Goal: Task Accomplishment & Management: Complete application form

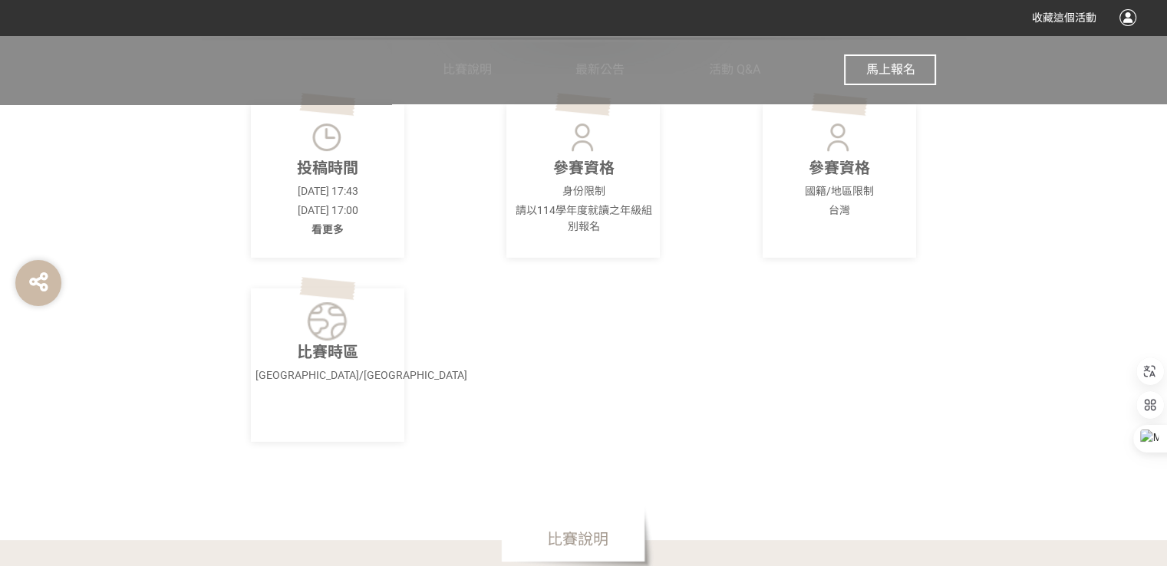
scroll to position [537, 0]
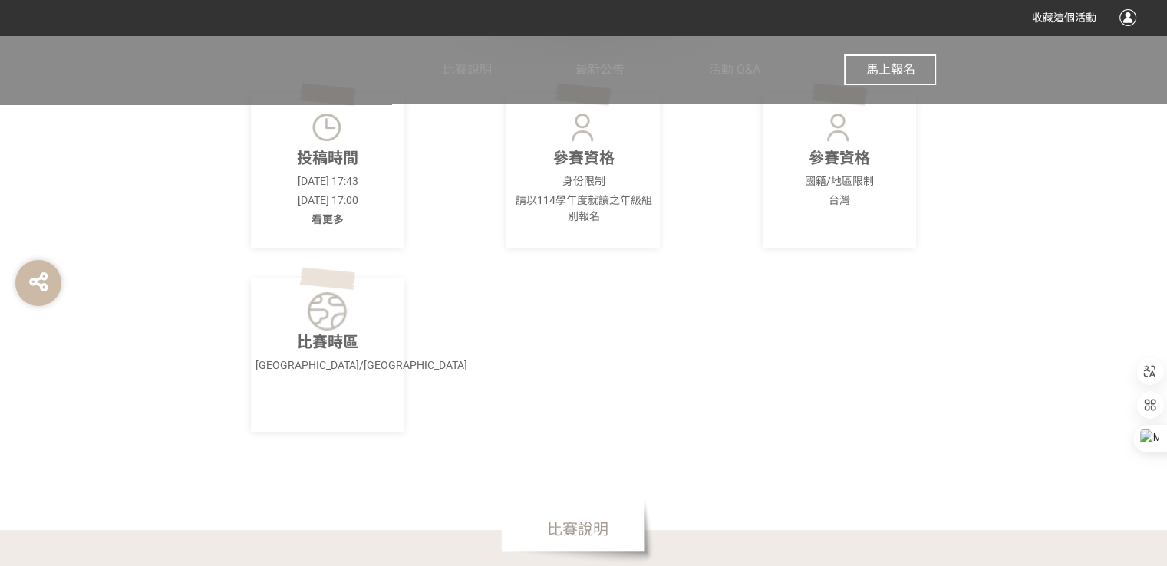
click at [869, 64] on span "馬上報名" at bounding box center [889, 69] width 49 height 15
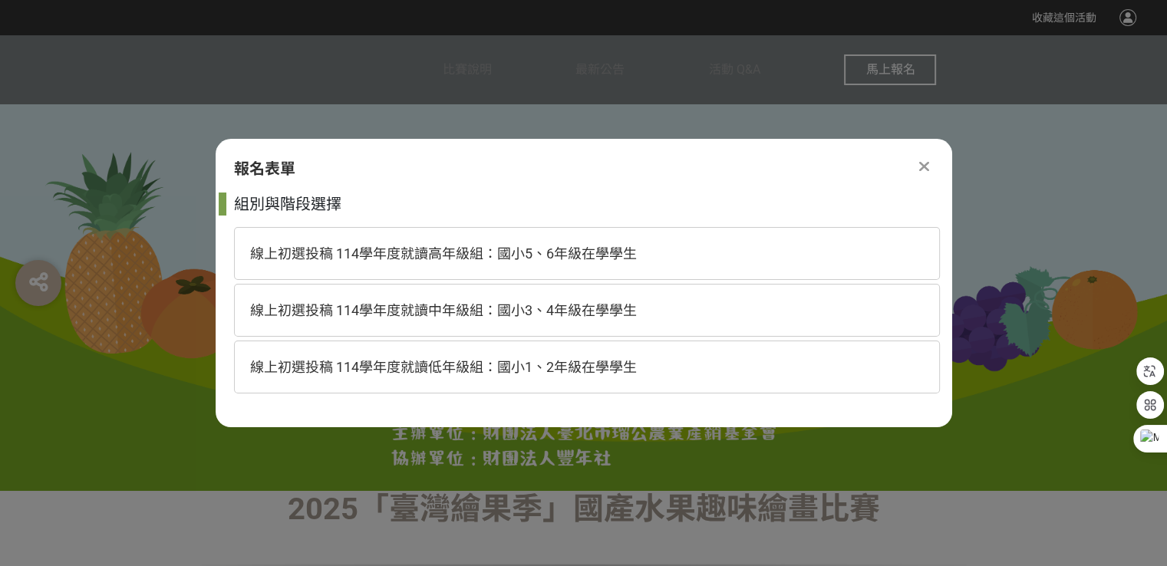
scroll to position [0, 0]
click at [396, 252] on span "線上初選投稿 114學年度就讀高年級組：國小5、6年級在學學生" at bounding box center [443, 254] width 387 height 16
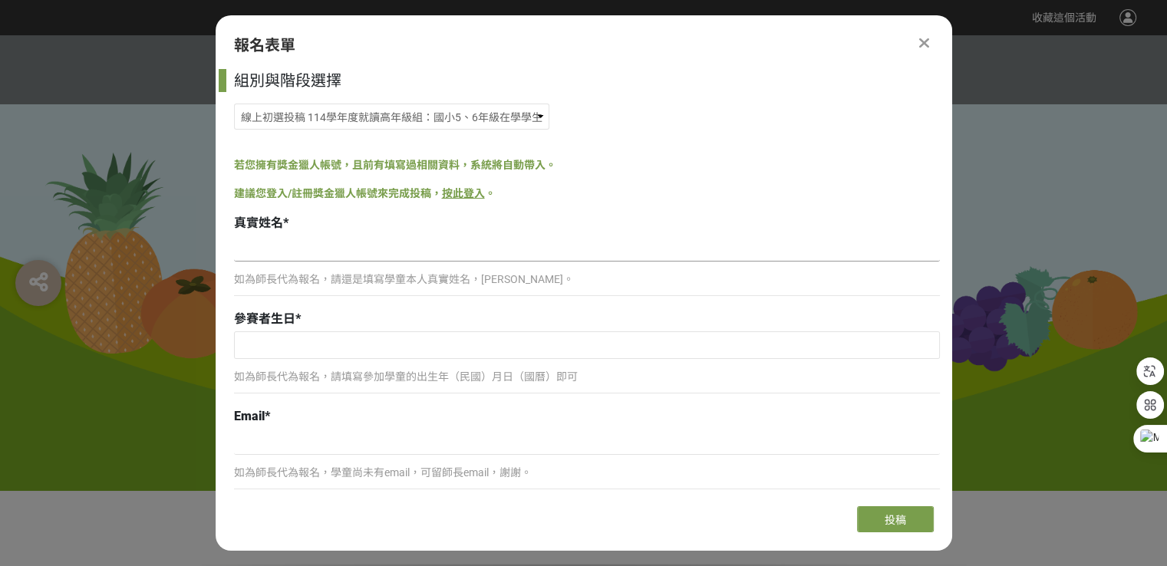
click at [295, 249] on input at bounding box center [587, 249] width 706 height 26
type input "柳奕成"
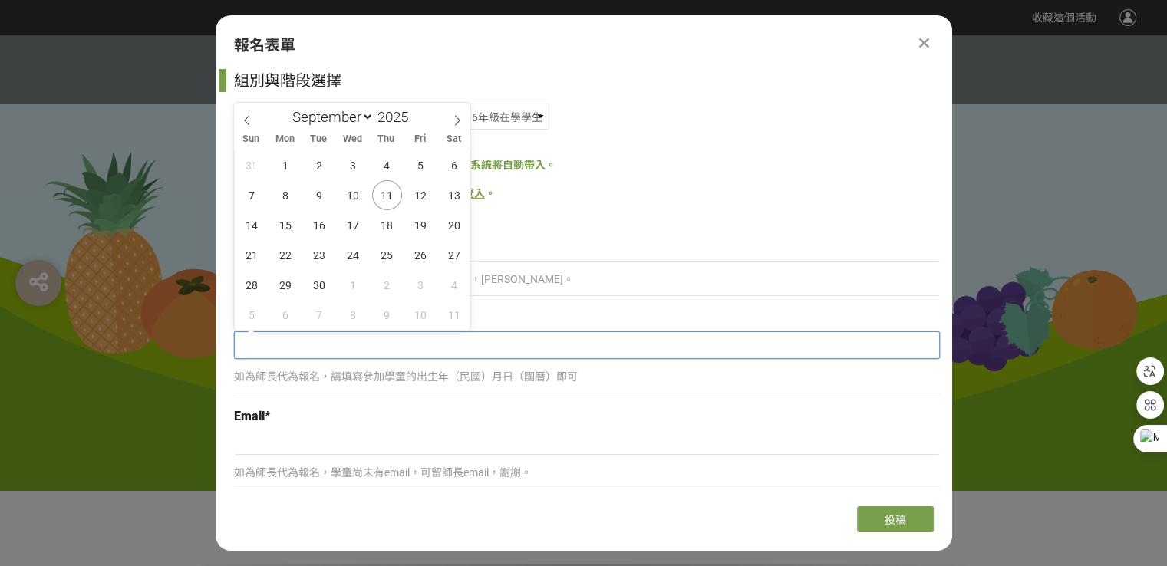
click at [295, 347] on input "text" at bounding box center [587, 345] width 704 height 26
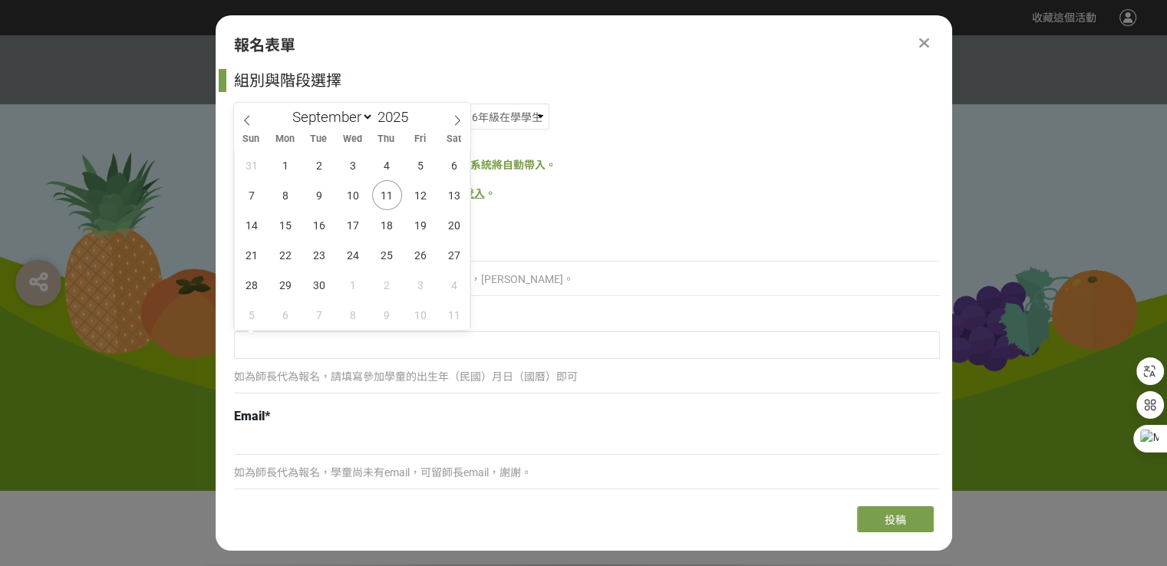
click at [652, 225] on div "真實姓名 *" at bounding box center [587, 223] width 706 height 18
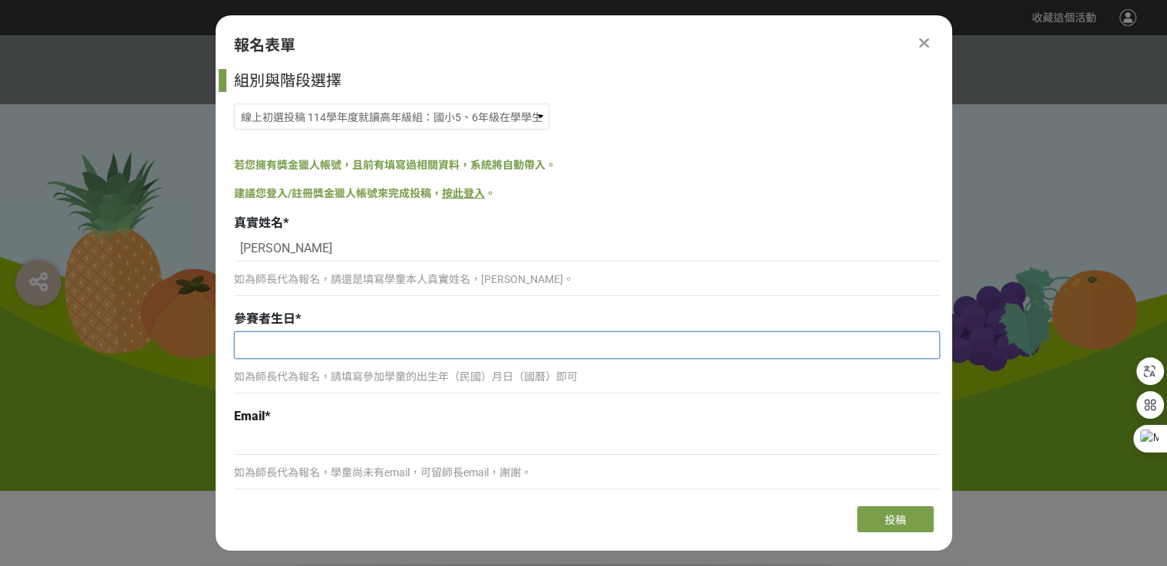
click at [273, 341] on input "text" at bounding box center [587, 345] width 704 height 26
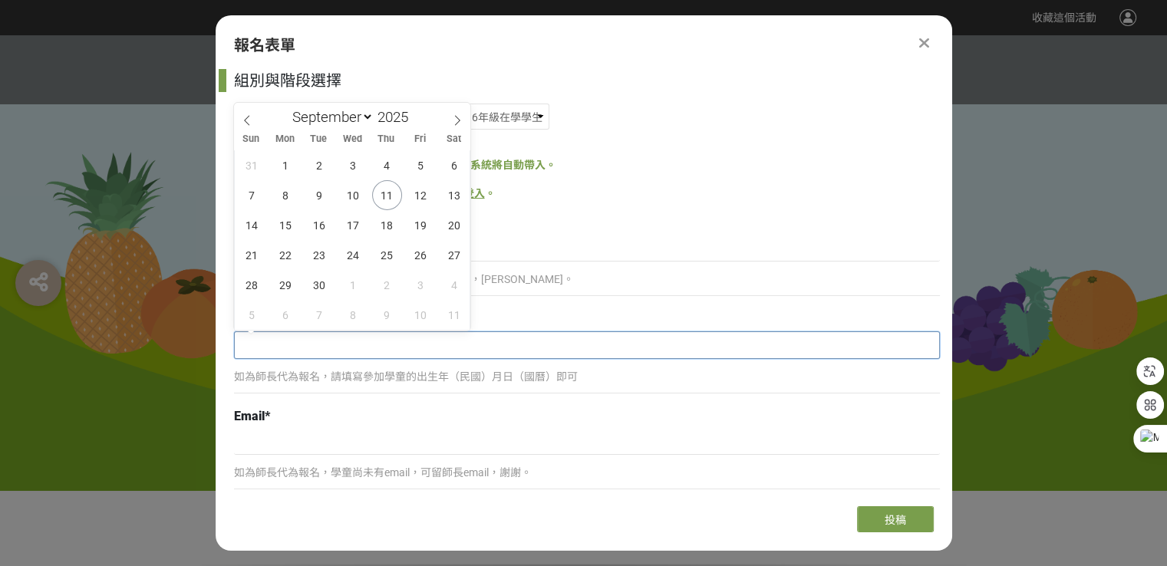
click at [274, 350] on input "text" at bounding box center [587, 345] width 704 height 26
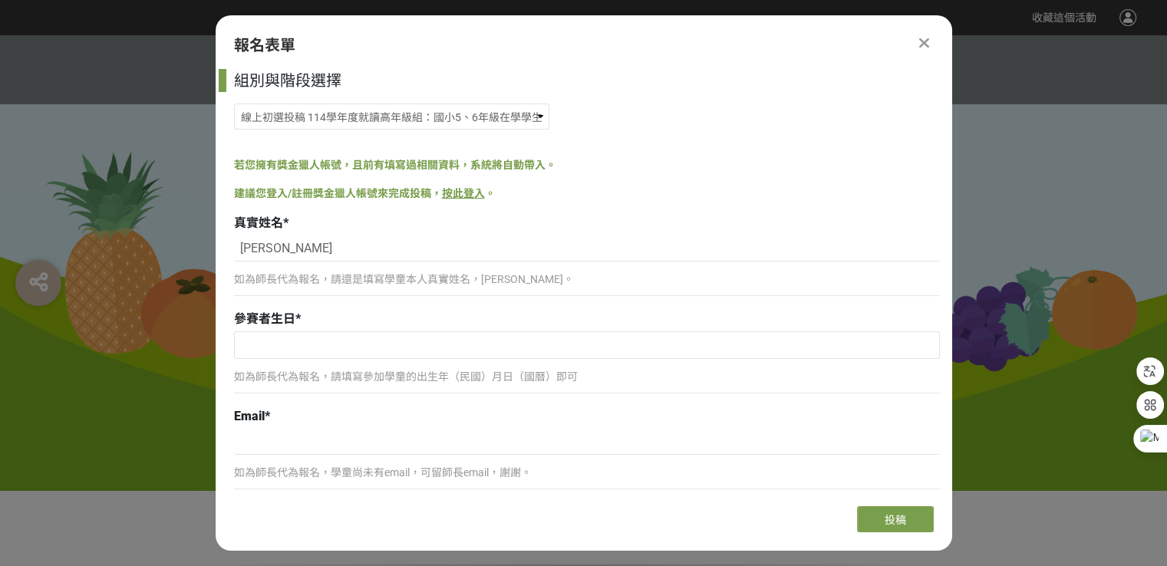
click at [539, 298] on div "如為師長代為報名，請還是填寫學童本人真實姓名，謝謝。" at bounding box center [587, 286] width 706 height 35
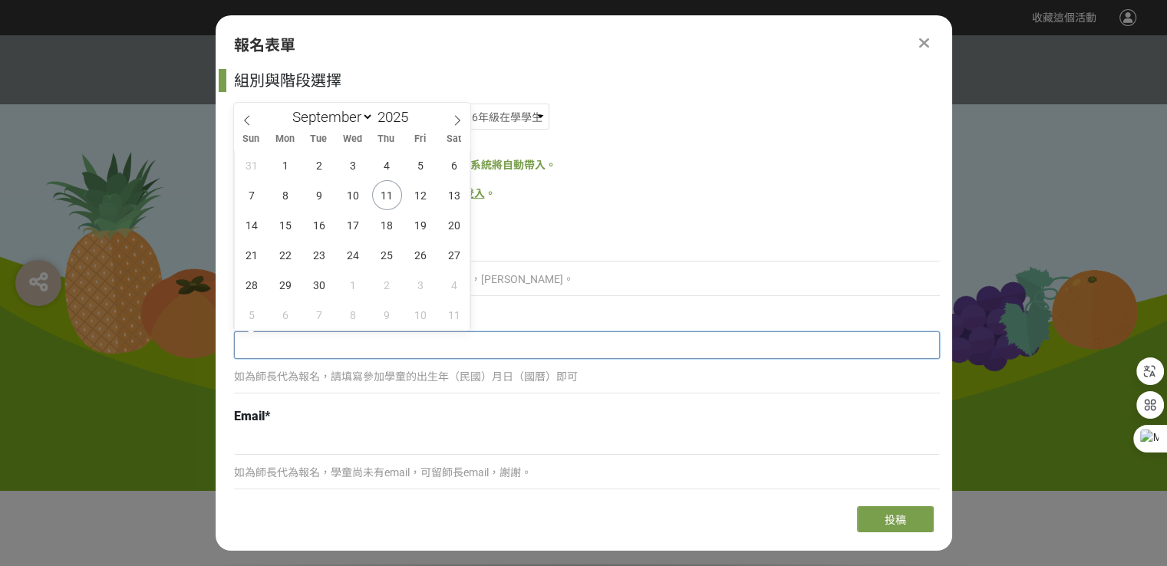
click at [298, 344] on input "text" at bounding box center [587, 345] width 704 height 26
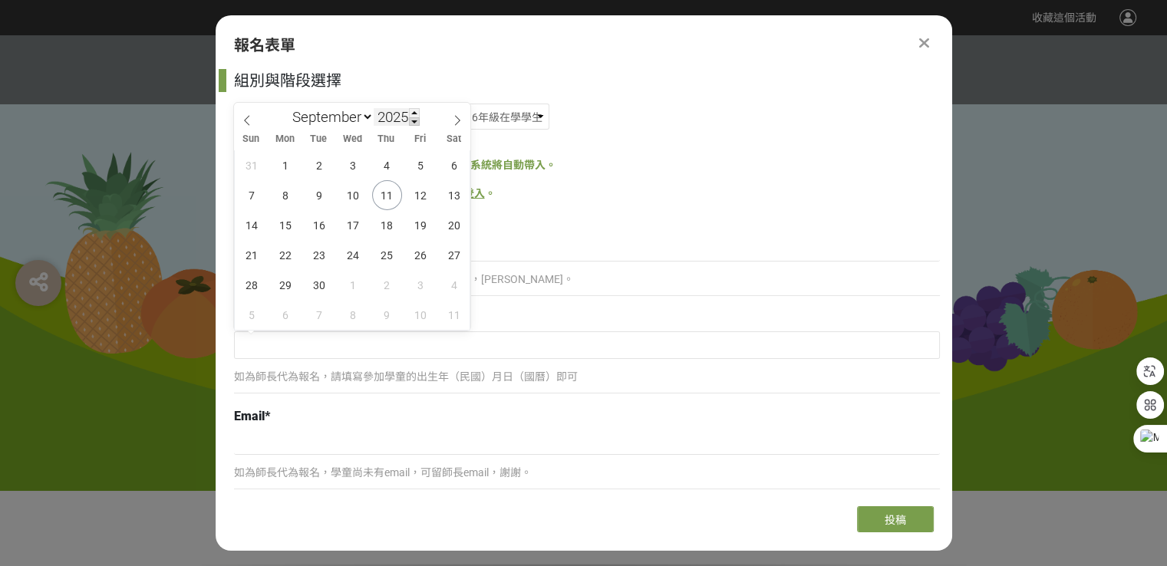
click at [415, 120] on span at bounding box center [414, 121] width 11 height 9
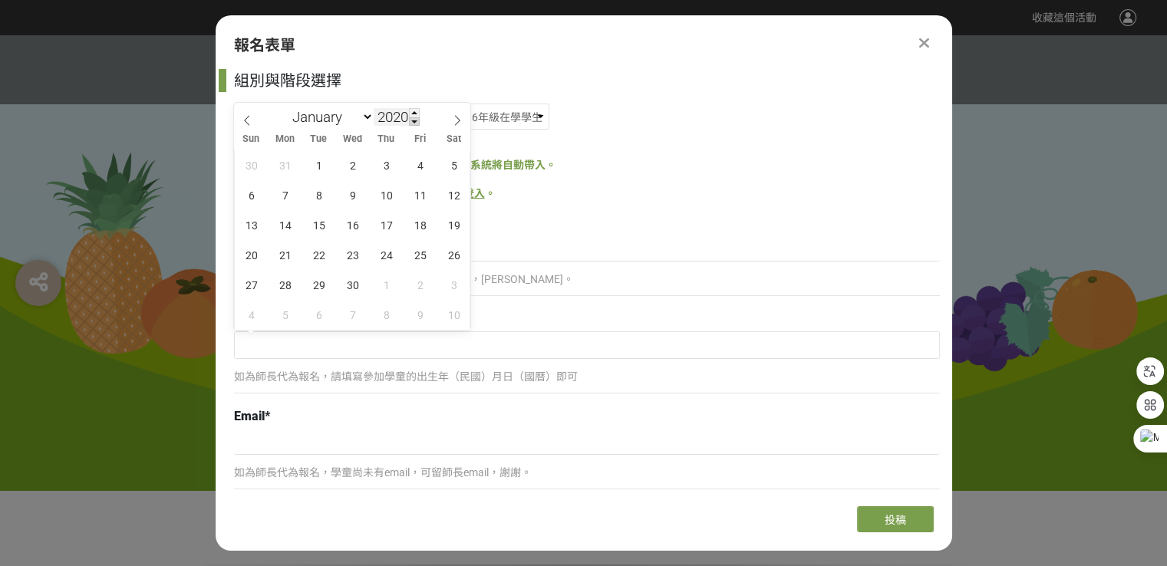
click at [415, 120] on span at bounding box center [414, 121] width 11 height 9
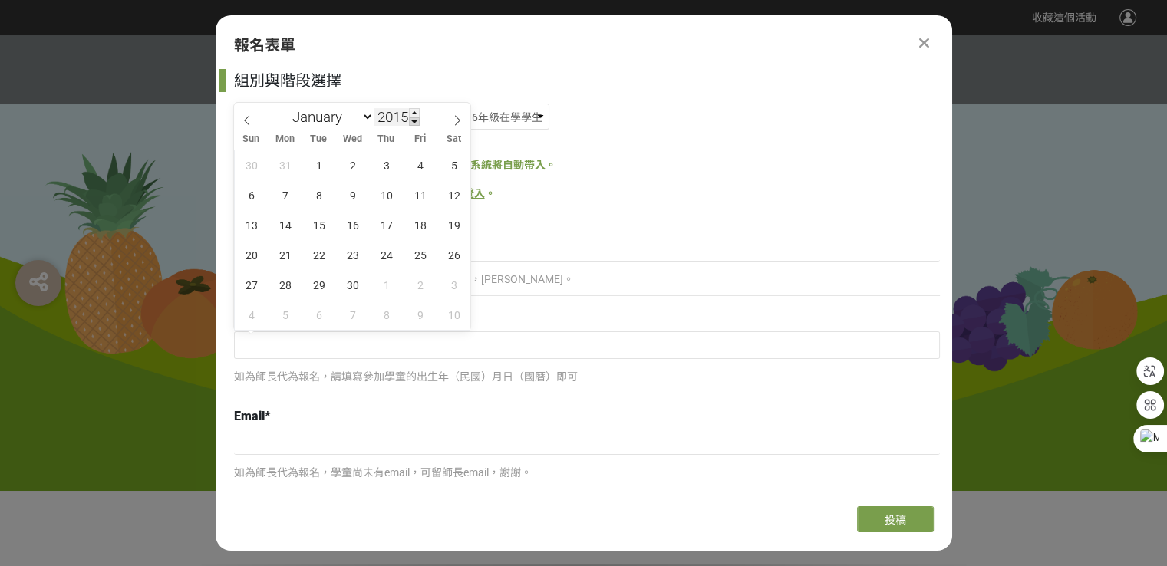
click at [415, 120] on span at bounding box center [414, 121] width 11 height 9
type input "2014"
click at [365, 120] on select "January February March April May June July August September October November De…" at bounding box center [329, 116] width 88 height 19
select select "10"
click at [285, 107] on select "January February March April May June July August September October November De…" at bounding box center [329, 116] width 88 height 19
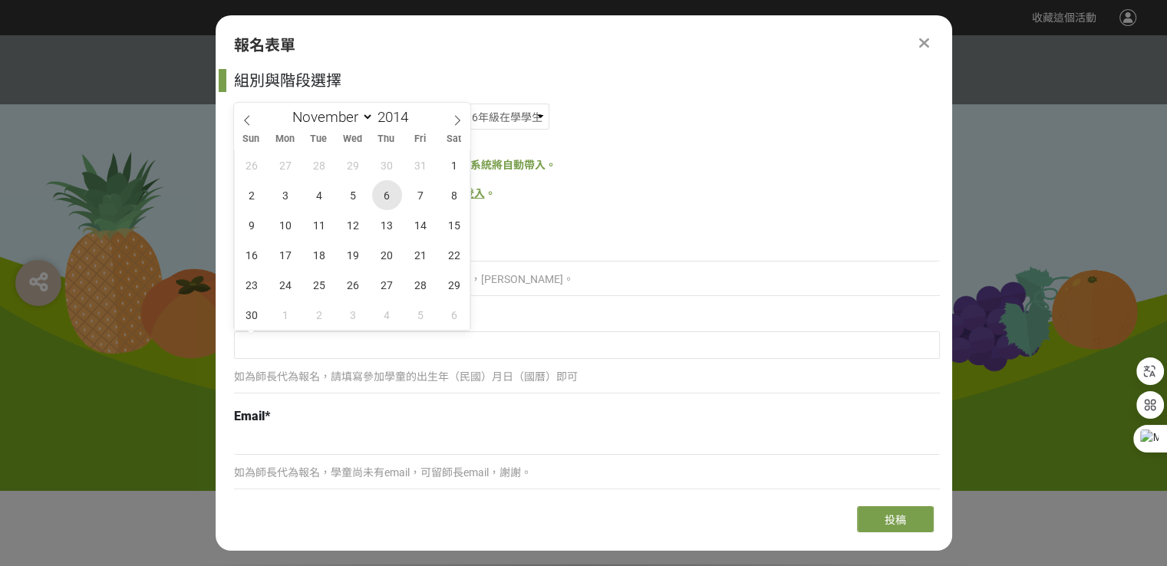
click at [387, 194] on span "6" at bounding box center [387, 195] width 30 height 30
type input "2014-11-06"
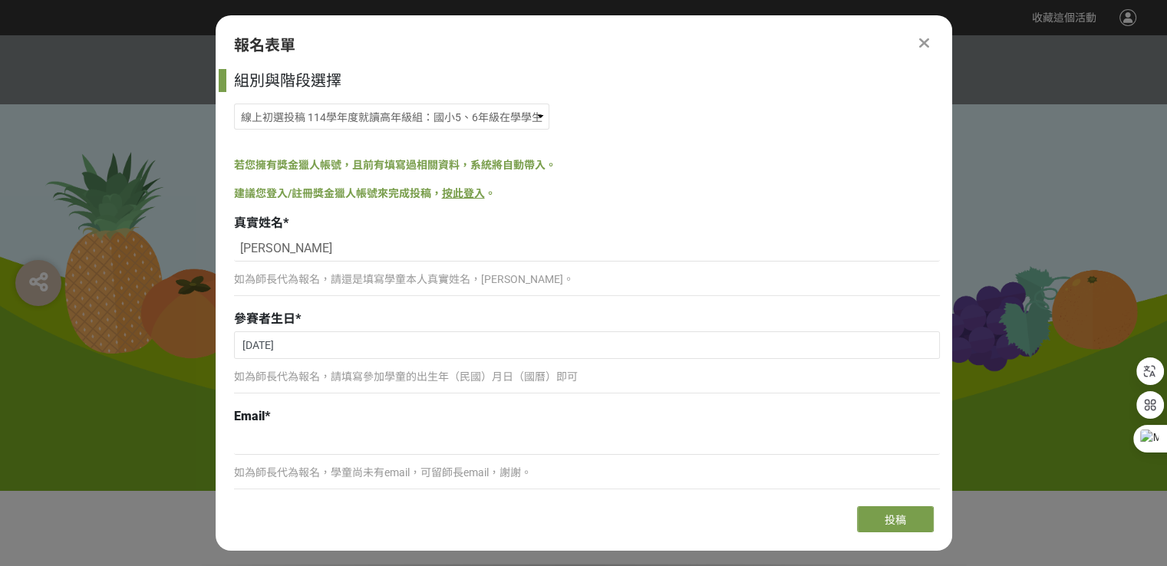
click at [305, 380] on p "如為師長代為報名，請填寫參加學童的出生年（民國）月日（國曆）即可" at bounding box center [587, 377] width 706 height 16
click at [298, 452] on input at bounding box center [587, 442] width 706 height 26
click at [307, 378] on p "如為師長代為報名，請填寫參加學童的出生年（民國）月日（國曆）即可" at bounding box center [587, 377] width 706 height 16
click at [295, 430] on input at bounding box center [587, 442] width 706 height 26
type input "ㄏ"
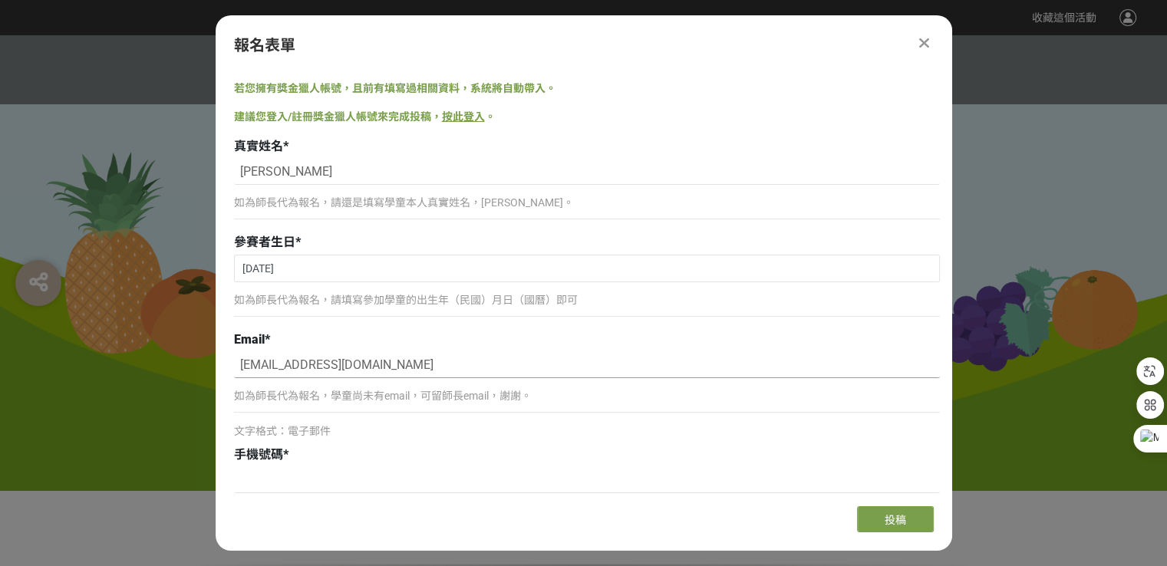
scroll to position [153, 0]
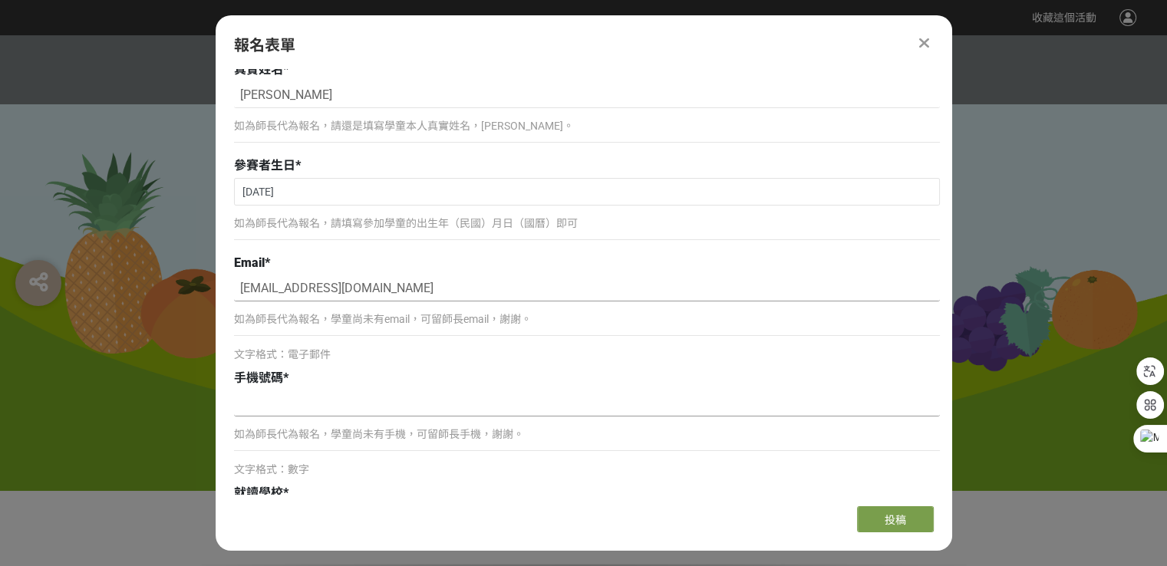
type input "chun3763@gmail.com"
click at [300, 406] on input at bounding box center [587, 404] width 706 height 26
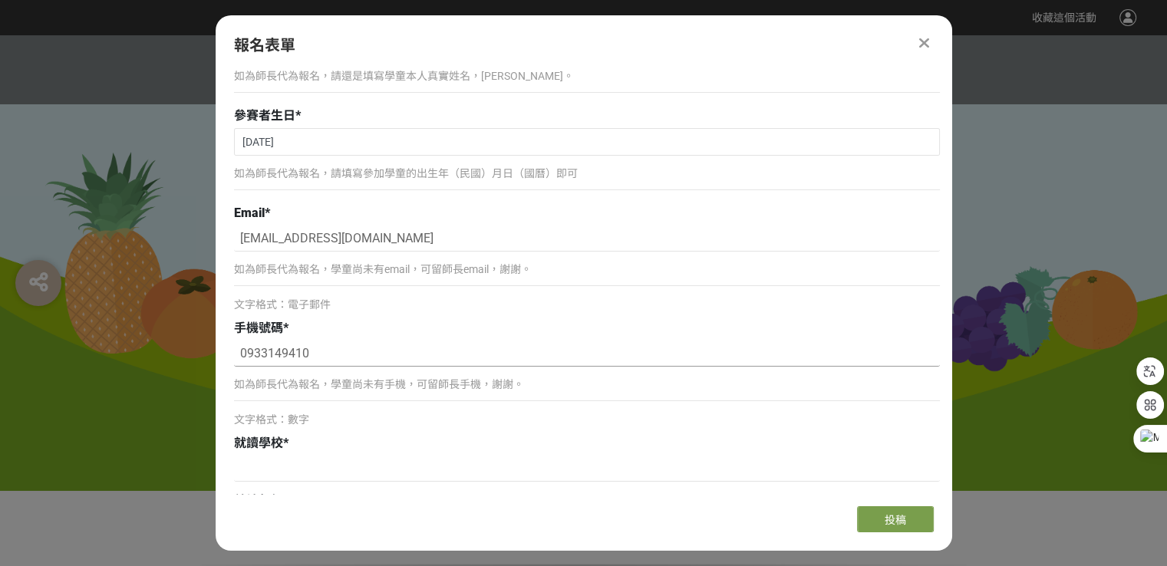
scroll to position [230, 0]
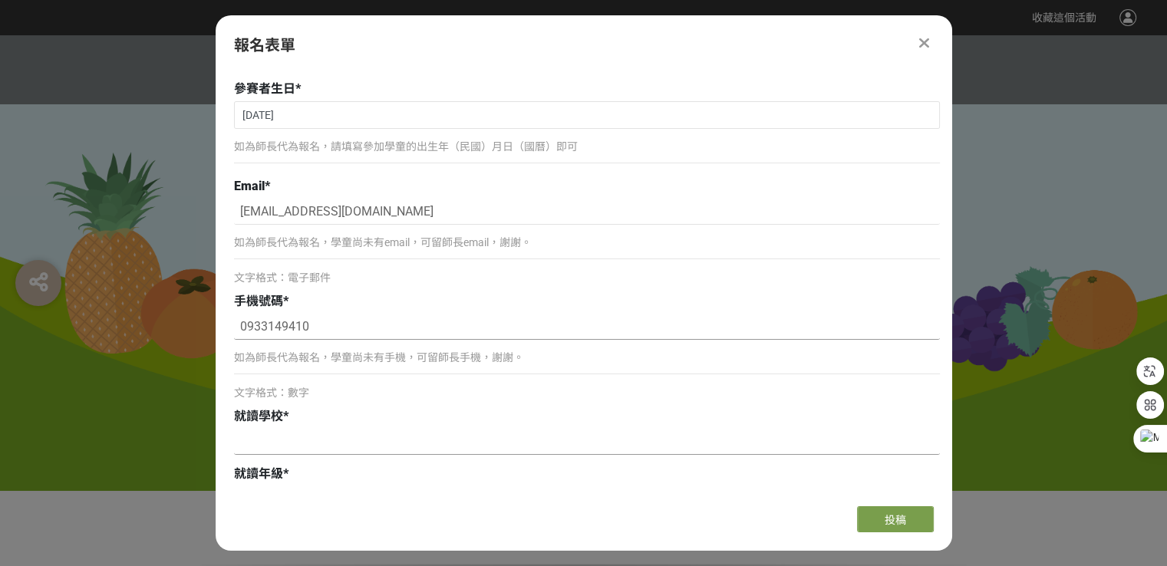
type input "0933149410"
click at [291, 446] on input at bounding box center [587, 442] width 706 height 26
type input "r"
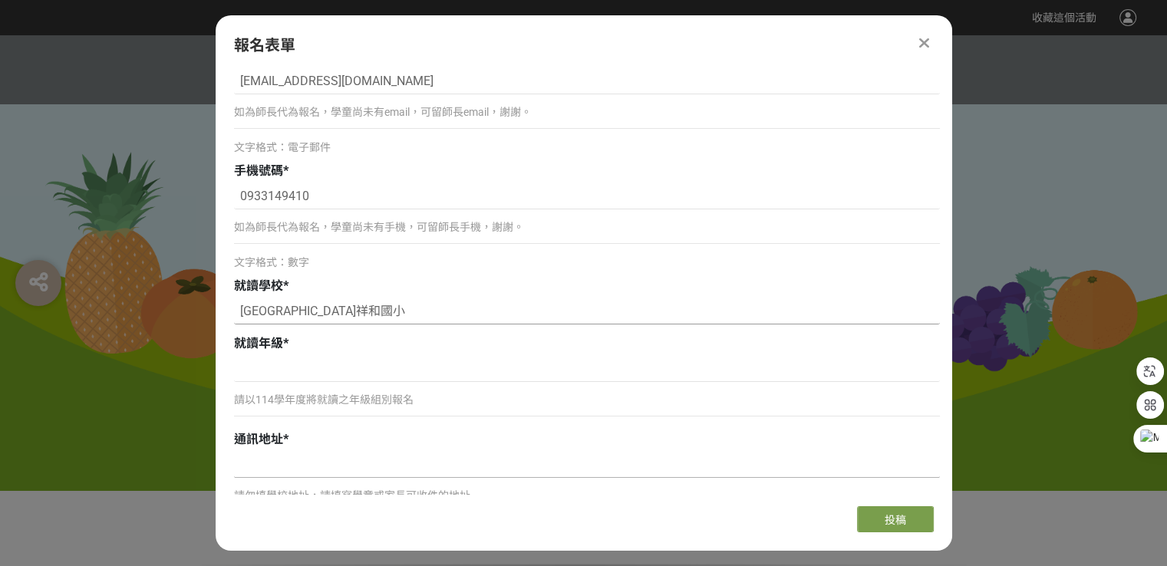
scroll to position [384, 0]
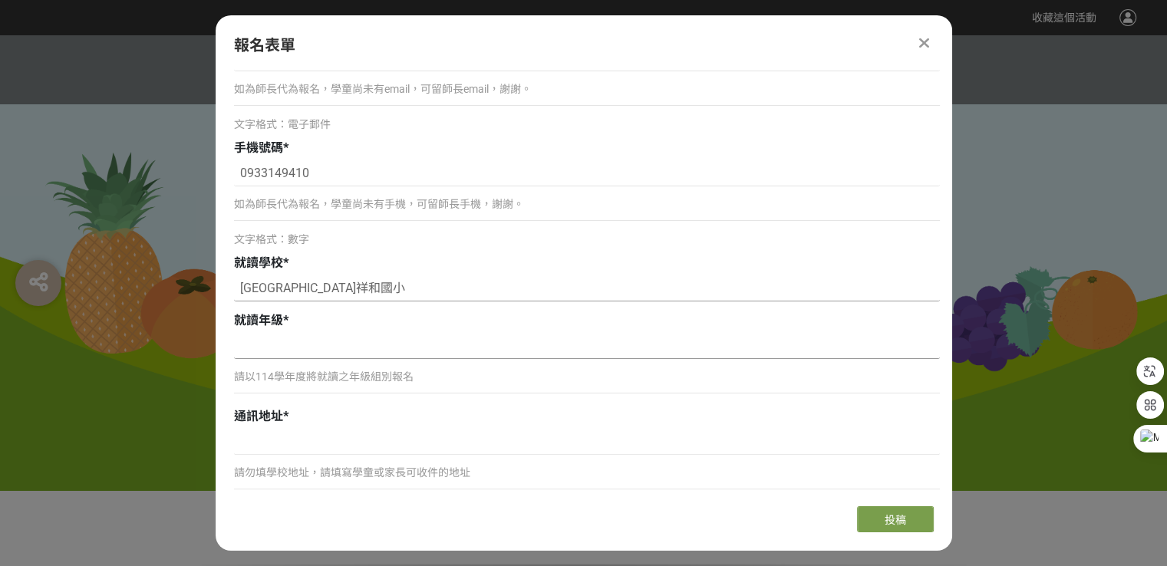
type input "嘉義縣祥和國小"
click at [288, 347] on input at bounding box center [587, 346] width 706 height 26
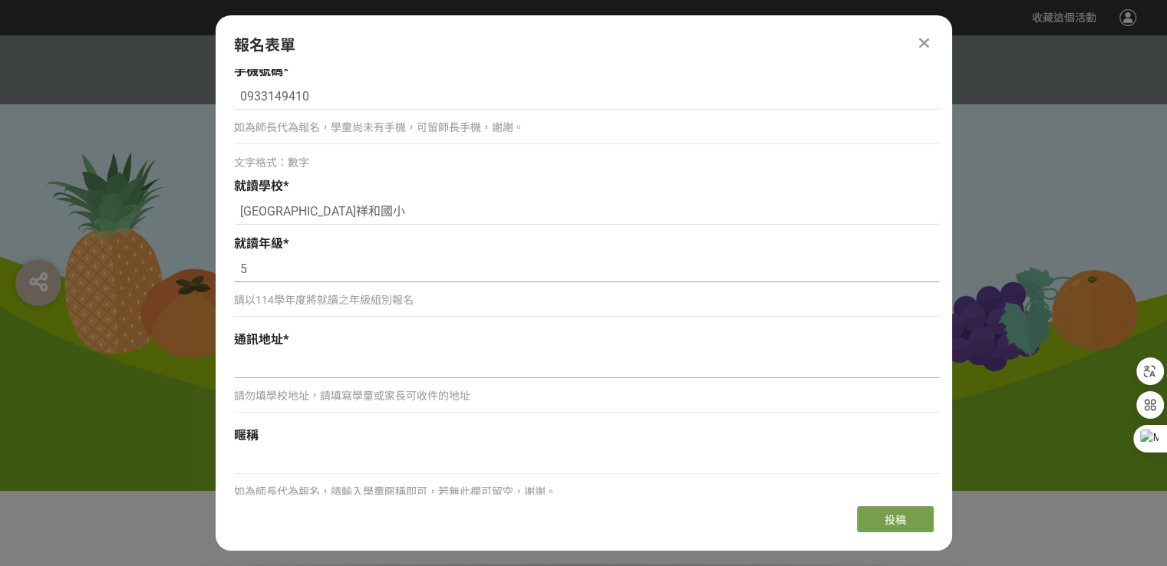
type input "5"
click at [292, 363] on input at bounding box center [587, 365] width 706 height 26
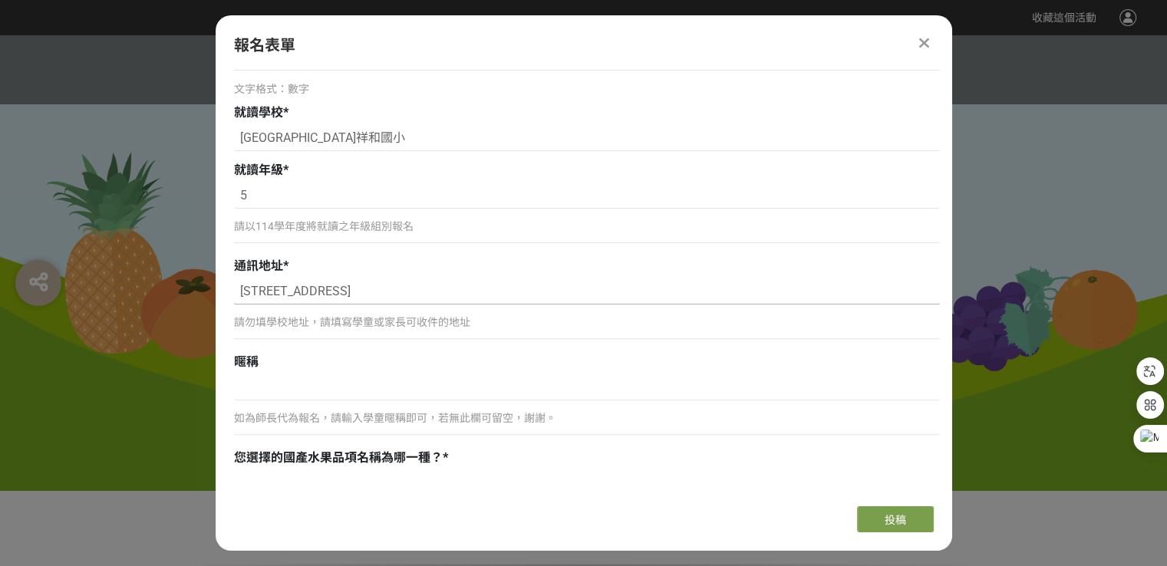
scroll to position [614, 0]
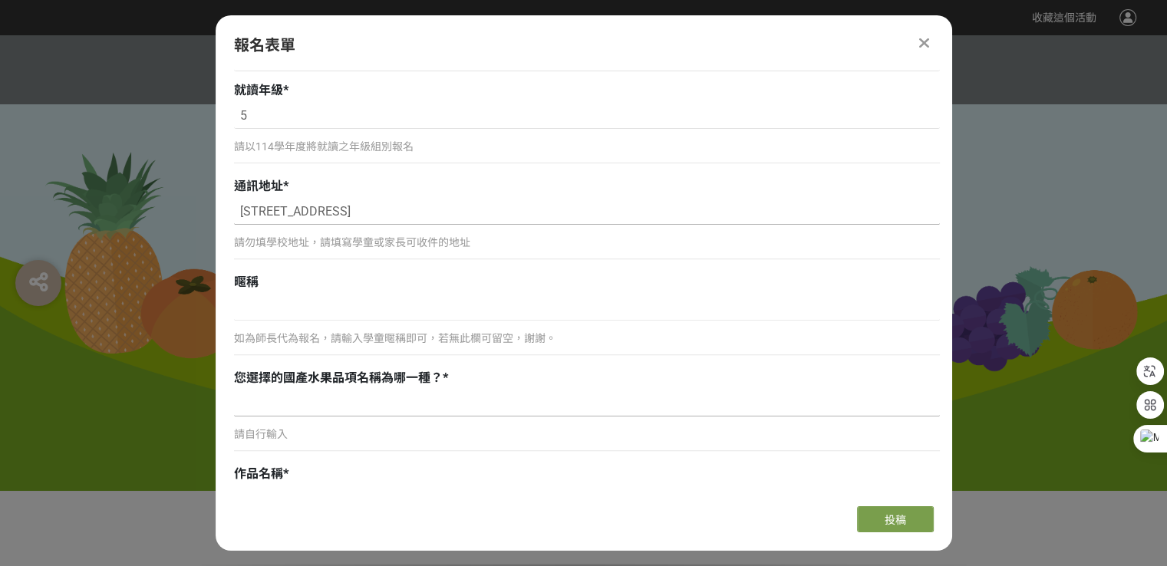
type input "嘉義縣朴子市嘉朴路西段18號"
click at [270, 415] on input at bounding box center [587, 404] width 706 height 26
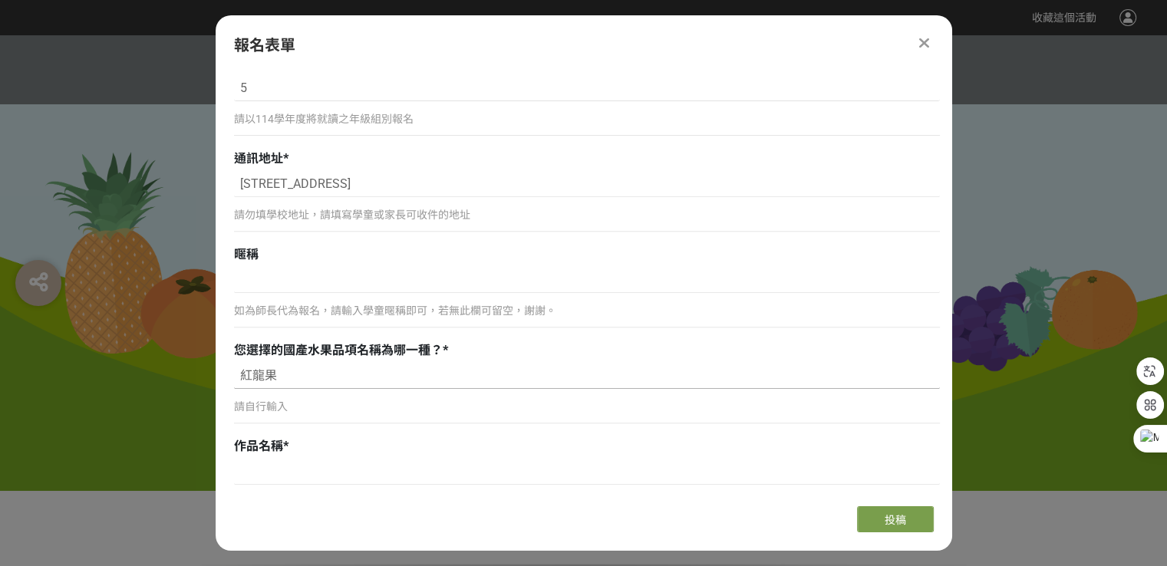
scroll to position [690, 0]
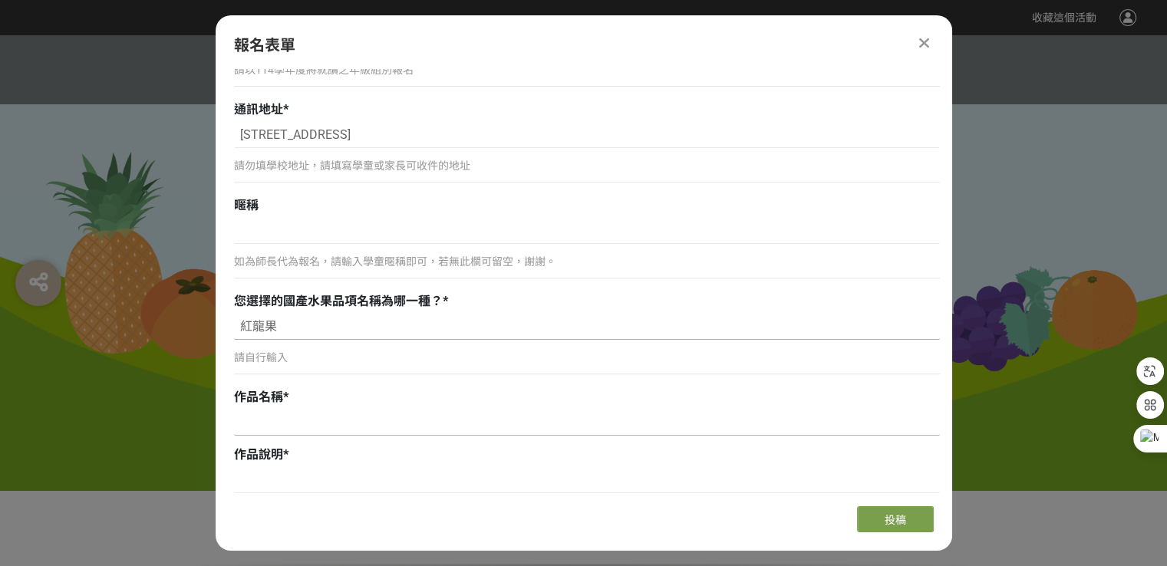
type input "紅龍果"
click at [289, 423] on input at bounding box center [587, 423] width 706 height 26
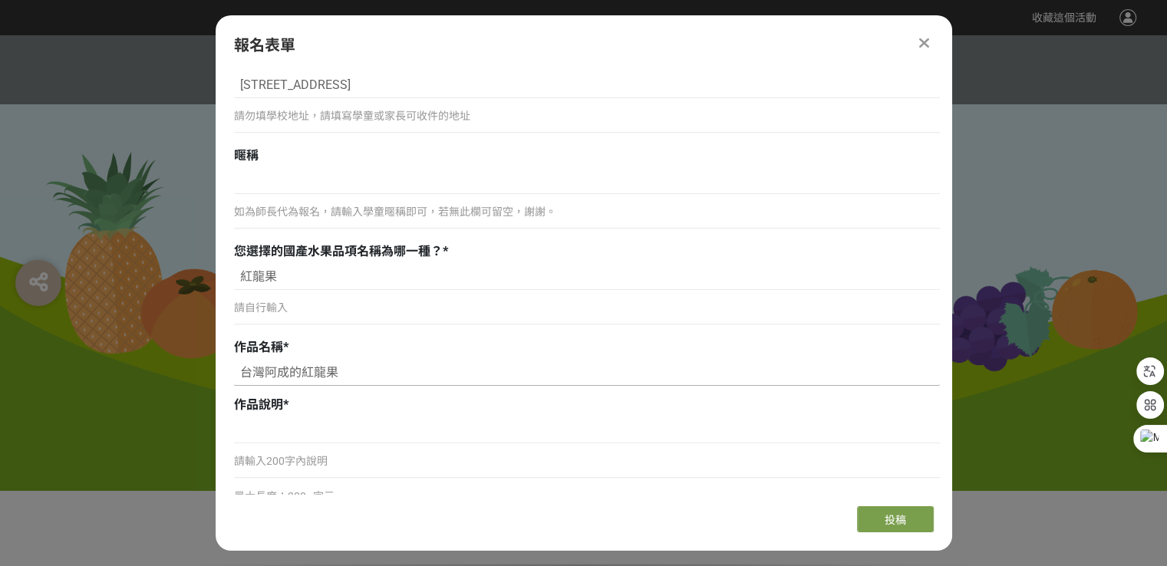
scroll to position [767, 0]
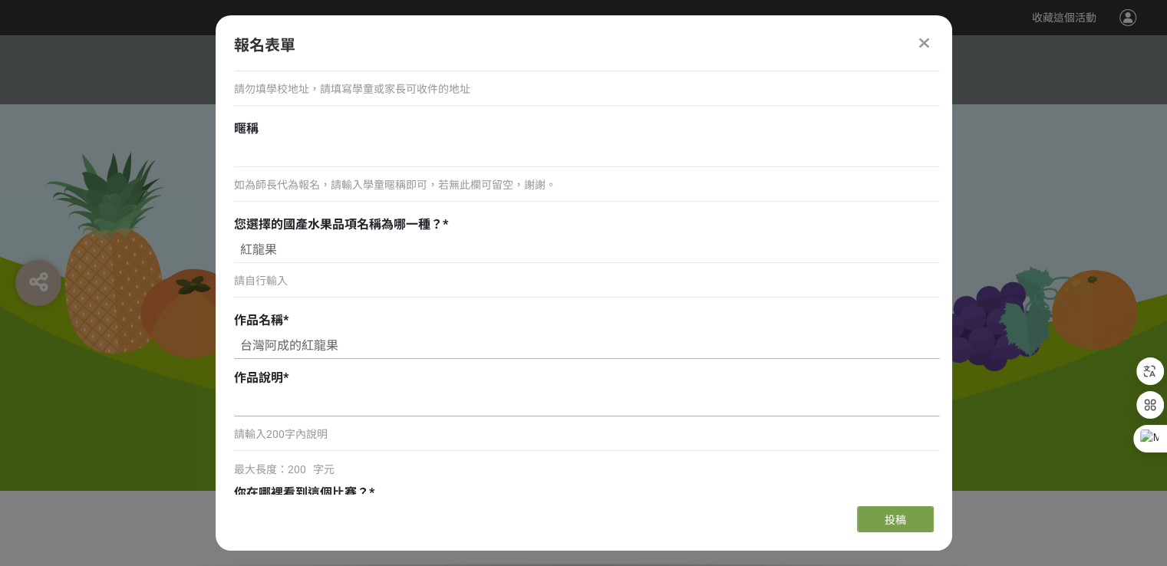
type input "台灣阿成的紅龍果"
click at [302, 403] on input at bounding box center [587, 404] width 706 height 26
paste input "以鄉間黃昏的紅龍果園採收背景搭配阿成紅龍果販售商品， 說明台灣本土紅龍果的好處，圖右方幼童吃了紅龍果冰跑 到角落尿尿帶有紅龍果顏色的童趣，不免讓觀圖者會心一笑。"
click at [246, 405] on input "以鄉間黃昏的紅龍果園採收背景搭配阿成紅龍果販售商品， 說明台灣本土紅龍果的好處，圖右方幼童吃了紅龍果冰跑 到角落尿尿帶有紅龍果顏色的童趣，不免讓觀圖者會心一笑。" at bounding box center [587, 404] width 706 height 26
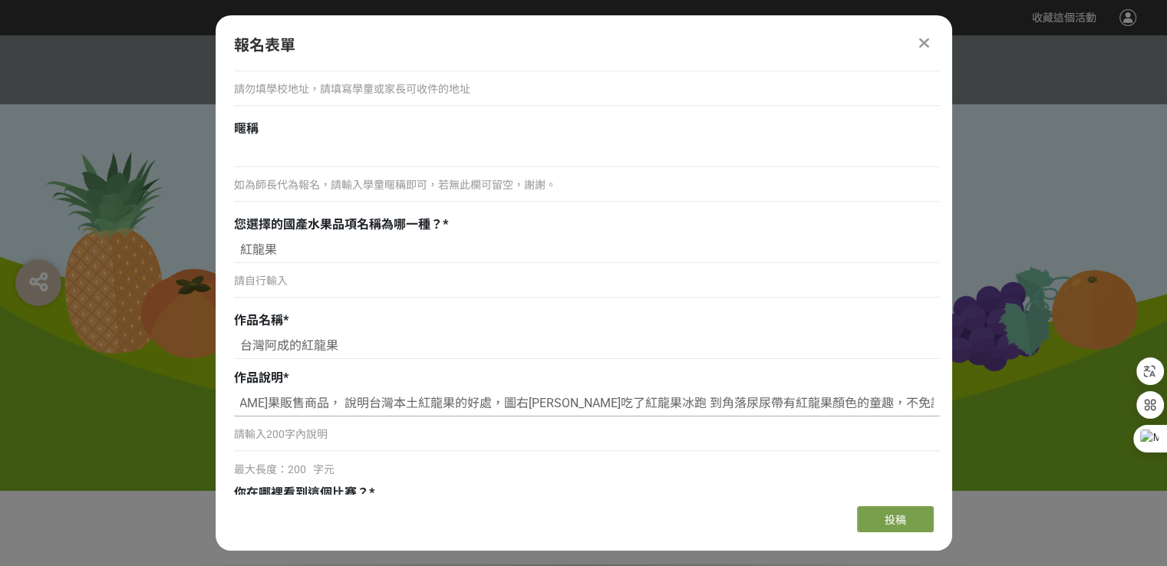
click at [239, 406] on input "以鄉間黃昏的紅龍果園採收背景搭配阿成紅龍果販售商品， 說明台灣本土紅龍果的好處，圖右方幼童吃了紅龍果冰跑 到角落尿尿帶有紅龍果顏色的童趣，不免讓觀圖者會心一笑。" at bounding box center [587, 404] width 706 height 26
click at [276, 424] on div "請輸入200字內說明" at bounding box center [587, 441] width 706 height 35
click at [241, 403] on input "以鄉間黃昏的紅龍果園採收背景搭配阿成紅龍果販售商品， 說明台灣本土紅龍果的好處，圖右方幼童吃了紅龍果冰跑 到角落尿尿帶有紅龍果顏色的童趣，不免讓觀圖者會心一笑。" at bounding box center [587, 404] width 706 height 26
click at [721, 407] on input "以鄉間黃昏的紅龍果園採收背景搭配阿成紅龍果販售商品， 說明台灣本土紅龍果的好處，圖右方幼童吃了紅龍果冰跑 到角落尿尿帶有紅龍果顏色的童趣，不免讓觀圖者會心一笑。" at bounding box center [587, 404] width 706 height 26
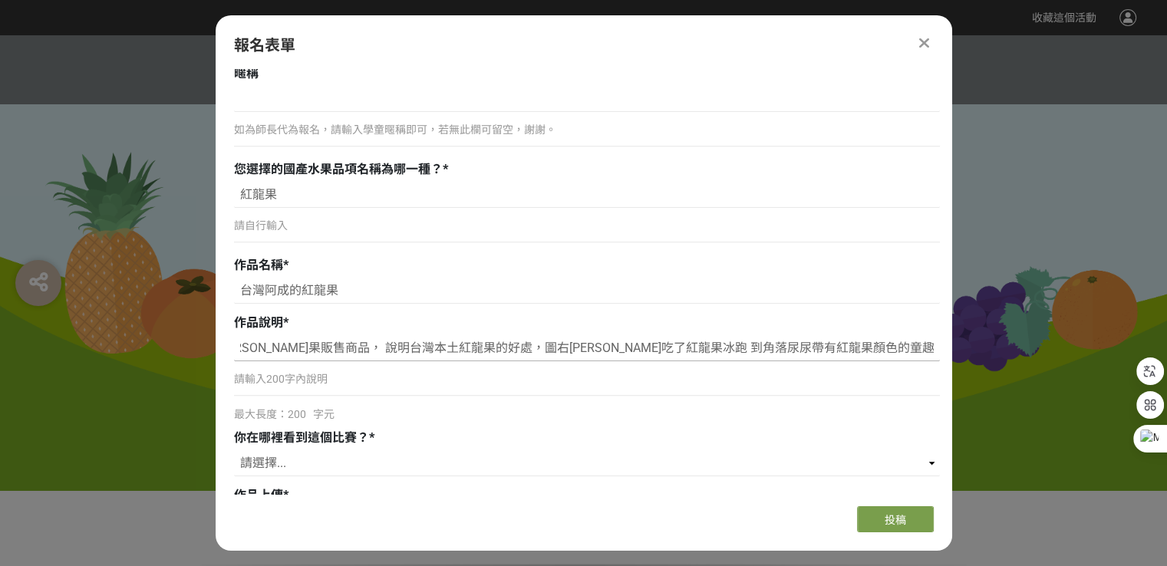
scroll to position [0, 273]
drag, startPoint x: 717, startPoint y: 344, endPoint x: 743, endPoint y: 359, distance: 29.9
click at [938, 352] on div "組別與階段選擇 線上初選投稿 114學年度就讀高年級組：國小5、6年級在學學生 線上初選投稿 114學年度就讀中年級組：國小3、4年級在學學生 線上初選投稿 …" at bounding box center [584, 281] width 737 height 425
click at [293, 372] on p "請輸入200字內說明" at bounding box center [587, 379] width 706 height 16
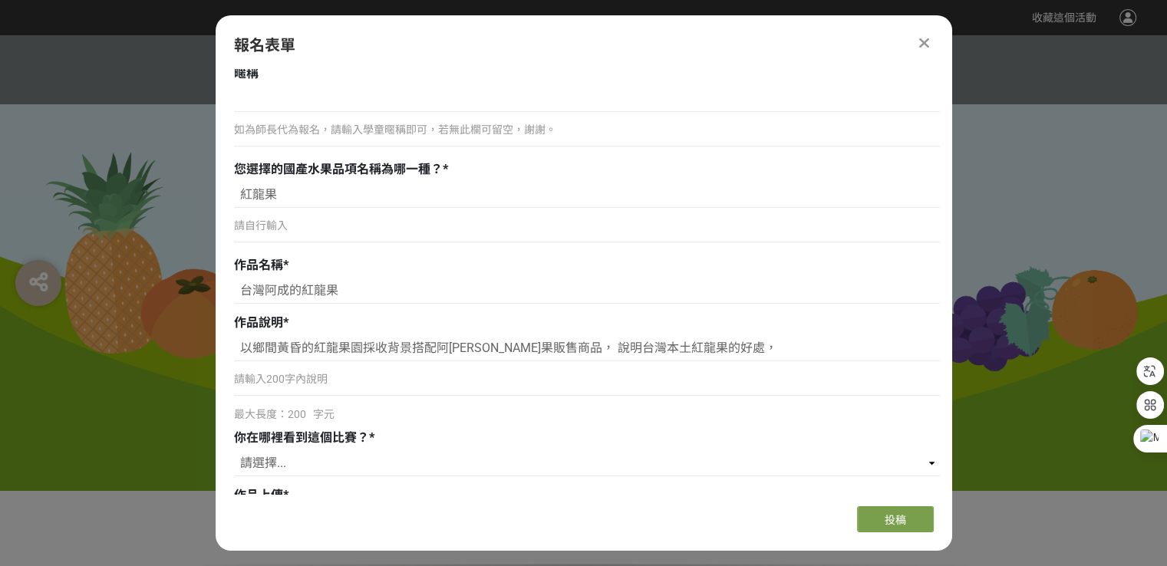
click at [273, 375] on p "請輸入200字內說明" at bounding box center [587, 379] width 706 height 16
click at [720, 346] on input "以鄉間黃昏的紅龍果園採收背景搭配阿成紅龍果販售商品， 說明台灣本土紅龍果的好處，" at bounding box center [587, 348] width 706 height 26
click at [394, 387] on div "請輸入200字內說明" at bounding box center [587, 385] width 706 height 35
click at [297, 378] on p "請輸入200字內說明" at bounding box center [587, 379] width 706 height 16
click at [297, 377] on p "請輸入200字內說明" at bounding box center [587, 379] width 706 height 16
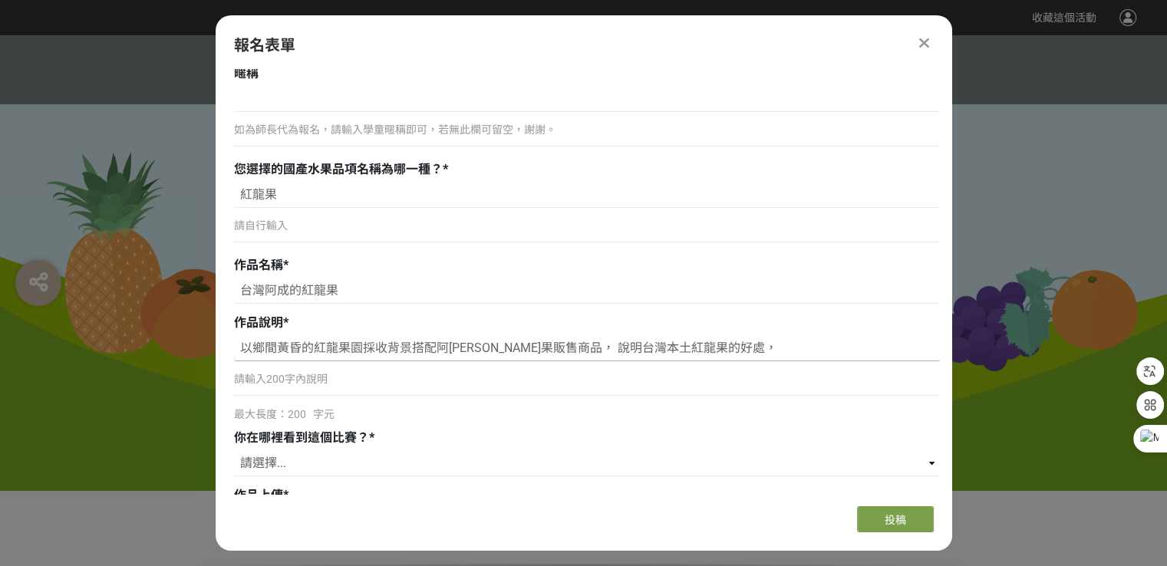
drag, startPoint x: 298, startPoint y: 377, endPoint x: 730, endPoint y: 341, distance: 433.5
click at [730, 341] on input "以鄉間黃昏的紅龍果園採收背景搭配阿成紅龍果販售商品， 說明台灣本土紅龍果的好處，" at bounding box center [587, 348] width 706 height 26
paste input "圖右方幼童吃了紅龍果冰跑 到角落尿尿帶有紅龍果顏色的童趣，不免讓觀圖者會心一笑。"
click at [408, 350] on input "以鄉間黃昏的紅龍果園採收背景搭配阿成紅龍果販售商品， 說明台灣本土紅龍果的好處，圖右方幼童吃了紅龍果冰跑 到角落尿尿帶有紅龍果顏色的童趣，不免讓觀圖者會心一笑。" at bounding box center [587, 348] width 706 height 26
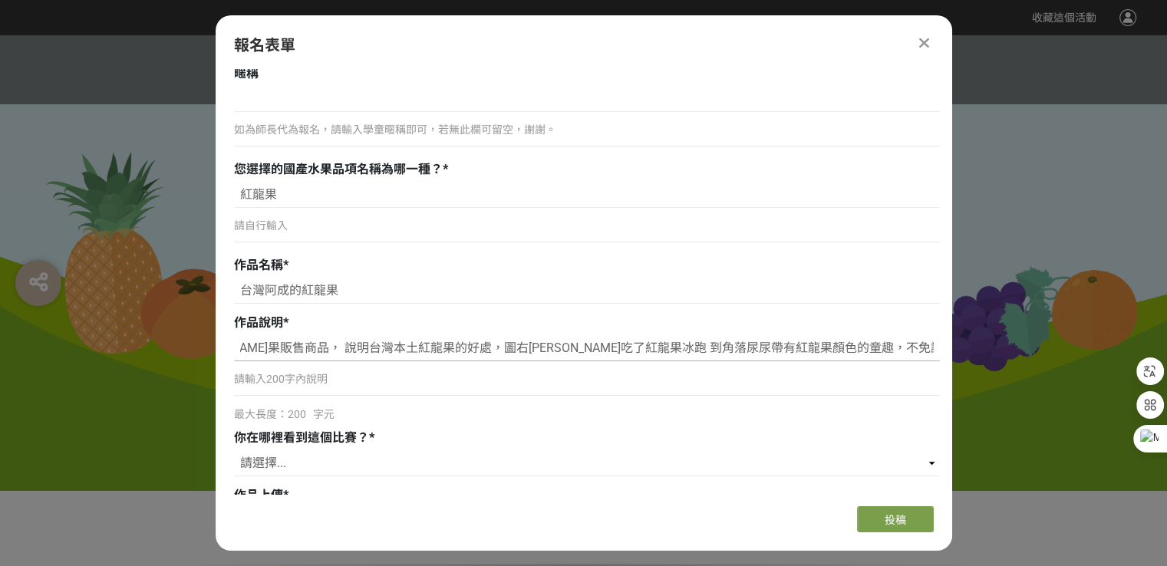
click at [400, 346] on input "以鄉間黃昏的紅龍果園採收背景搭配阿成紅龍果販售商品， 說明台灣本土紅龍果的好處，圖右方幼童吃了紅龍果冰跑 到角落尿尿帶有紅龍果顏色的童趣，不免讓觀圖者會心一笑。" at bounding box center [587, 348] width 706 height 26
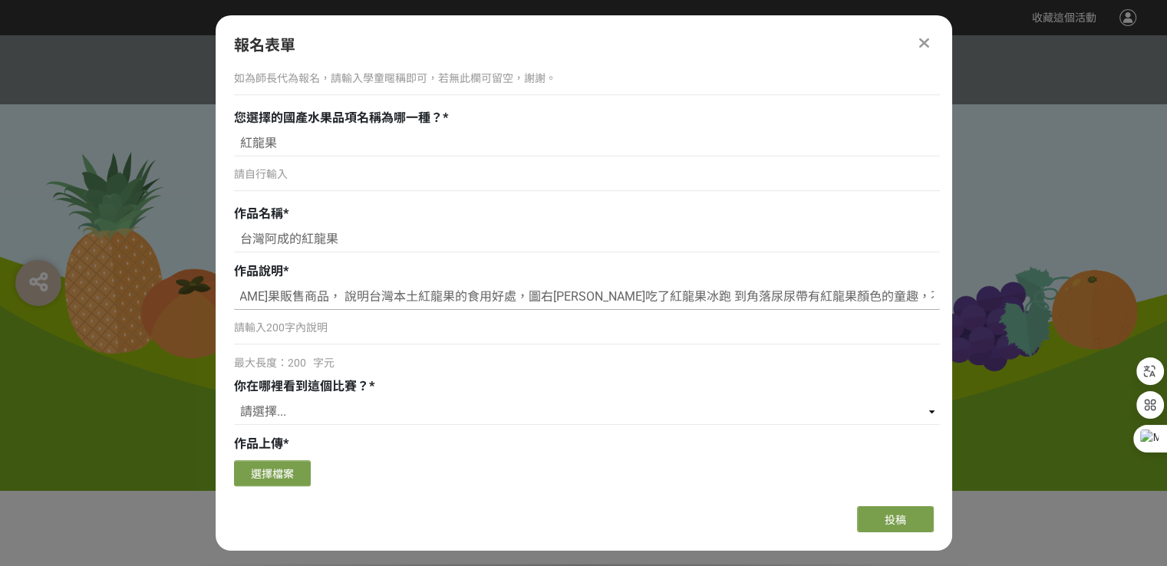
scroll to position [899, 0]
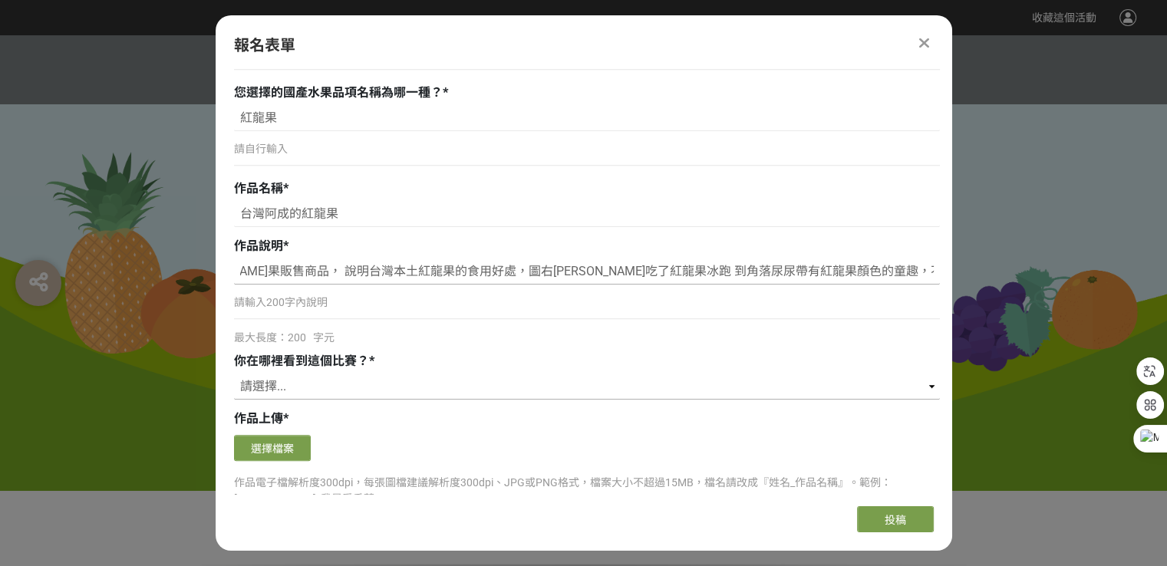
type input "以鄉間黃昏的紅龍果園採收背景搭配阿成紅龍果販售商品， 說明台灣本土紅龍果的食用好處，圖右方幼童吃了紅龍果冰跑 到角落尿尿帶有紅龍果顏色的童趣，不免讓觀圖者會心…"
click at [332, 378] on select "請選擇... 獎金獵人網站 Facebook / Instagram 校園講座 / 老師系上推薦 電子郵件 海報 其他" at bounding box center [587, 387] width 706 height 26
select select "獎金獵人網站"
click at [234, 374] on select "請選擇... 獎金獵人網站 Facebook / Instagram 校園講座 / 老師系上推薦 電子郵件 海報 其他" at bounding box center [587, 387] width 706 height 26
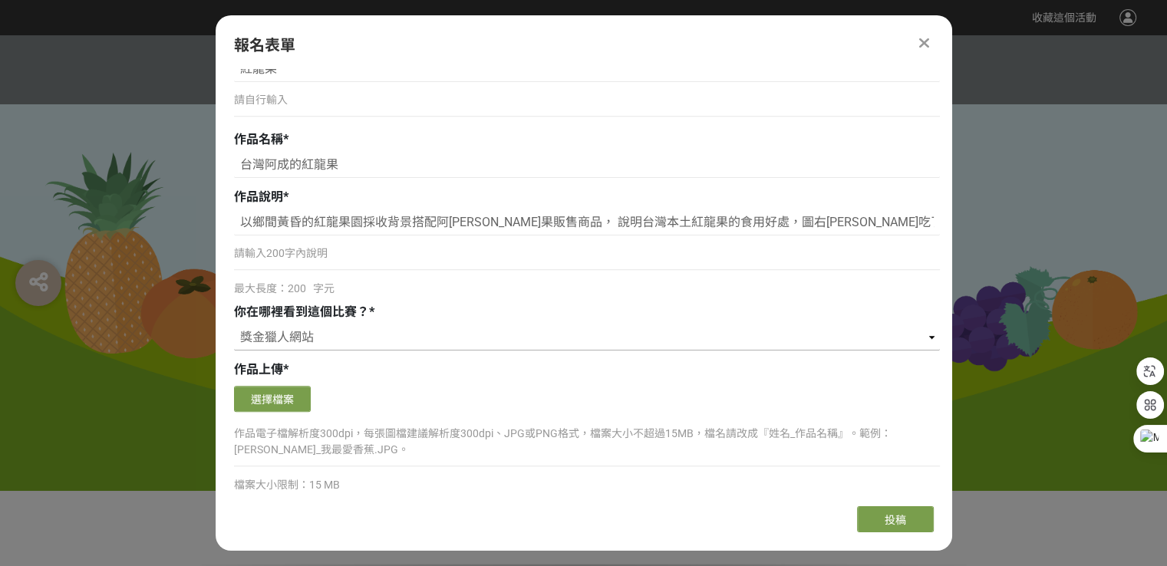
scroll to position [976, 0]
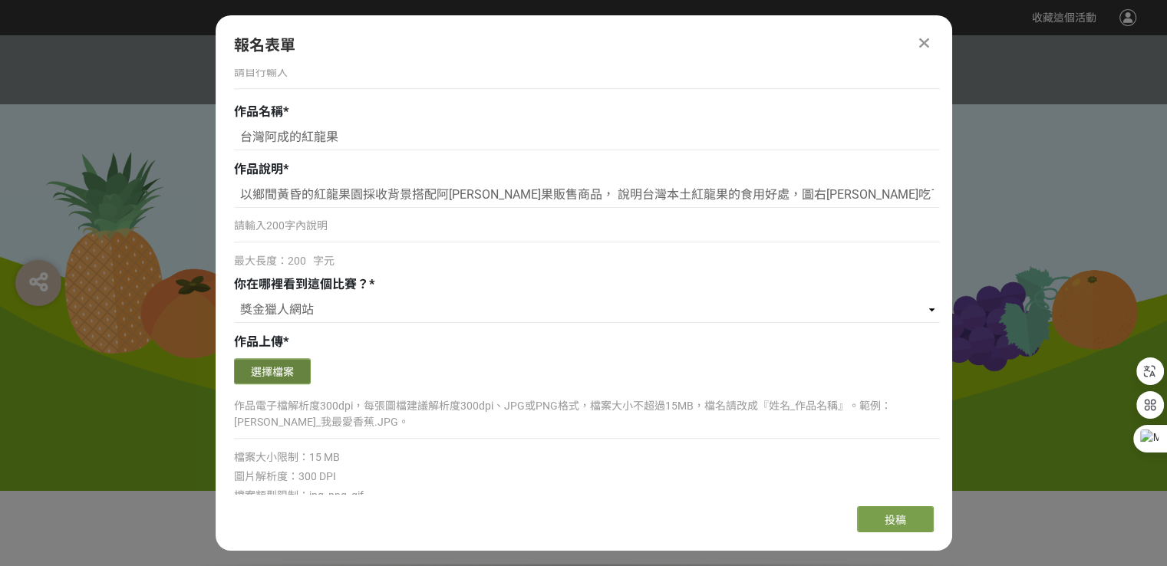
click at [282, 369] on button "選擇檔案" at bounding box center [272, 371] width 77 height 26
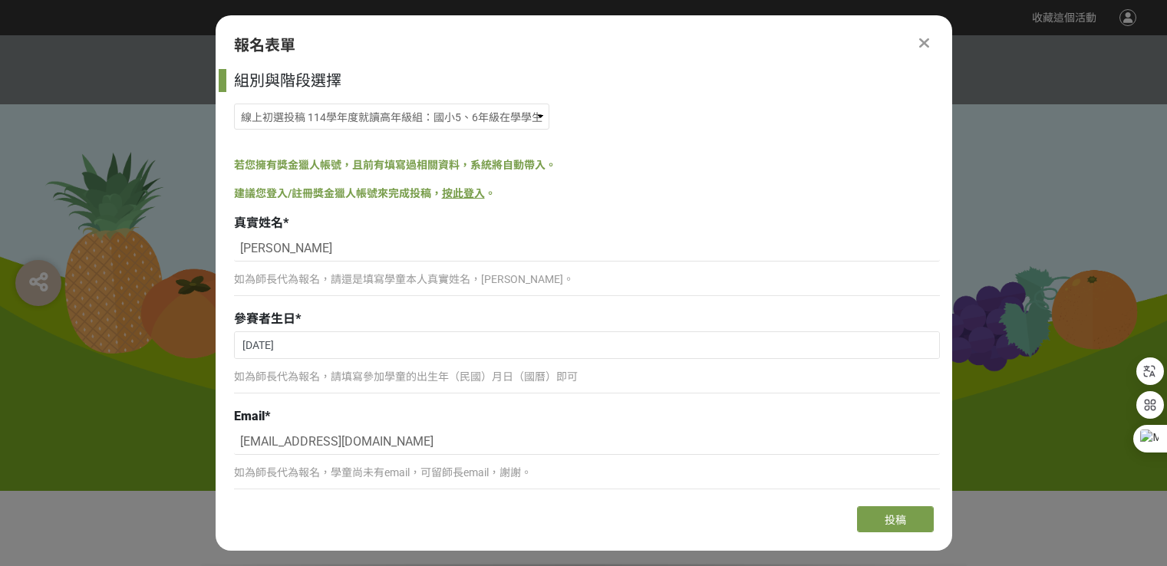
select select "獎金獵人網站"
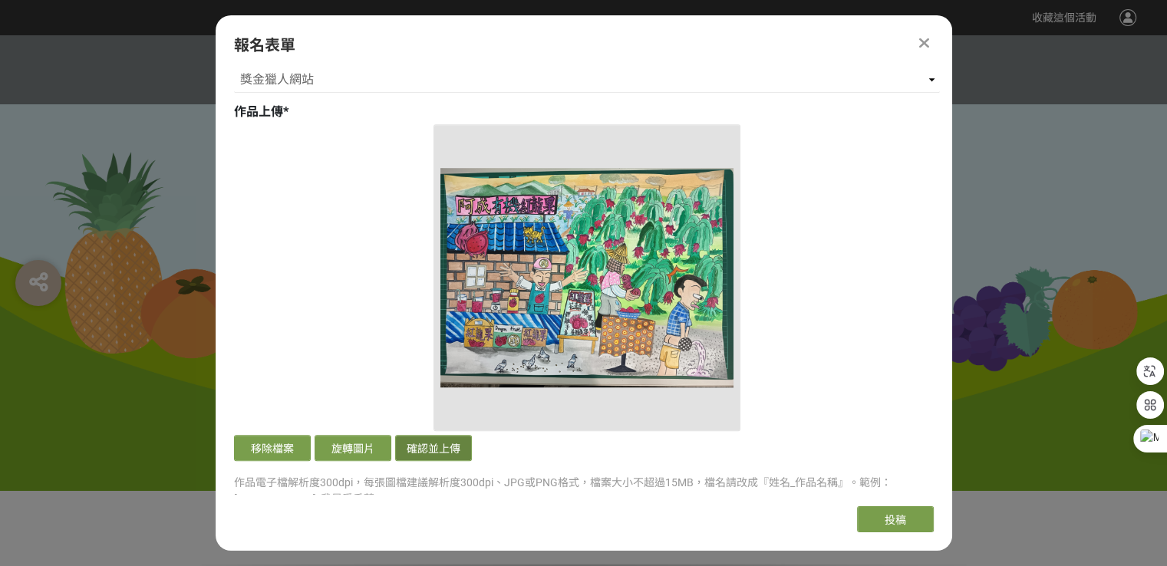
click at [450, 445] on button "確認並上傳" at bounding box center [433, 448] width 77 height 26
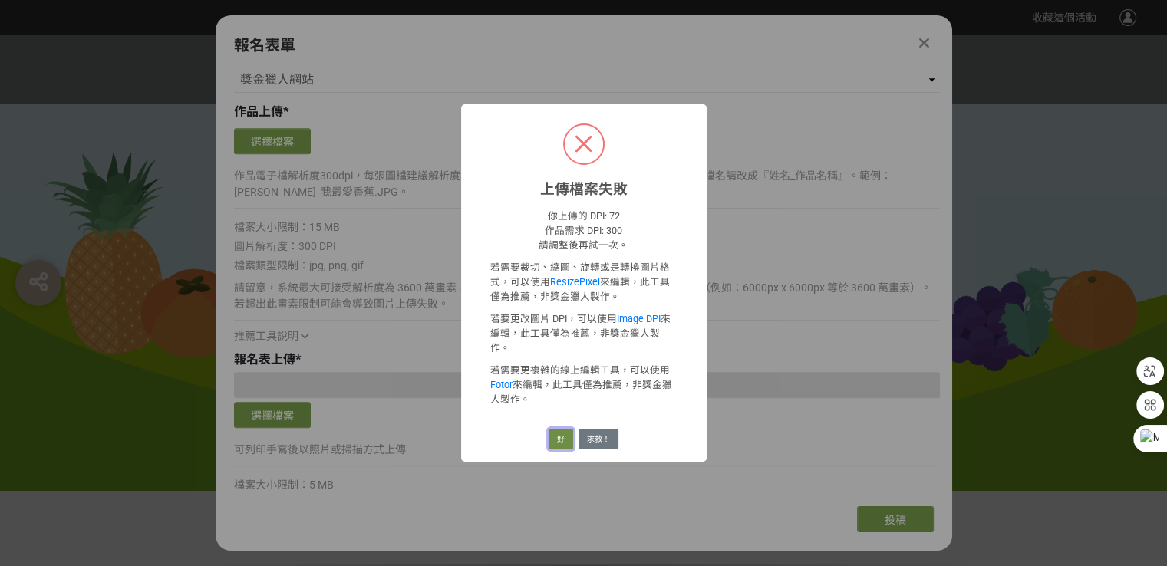
click at [559, 429] on button "好" at bounding box center [561, 439] width 25 height 21
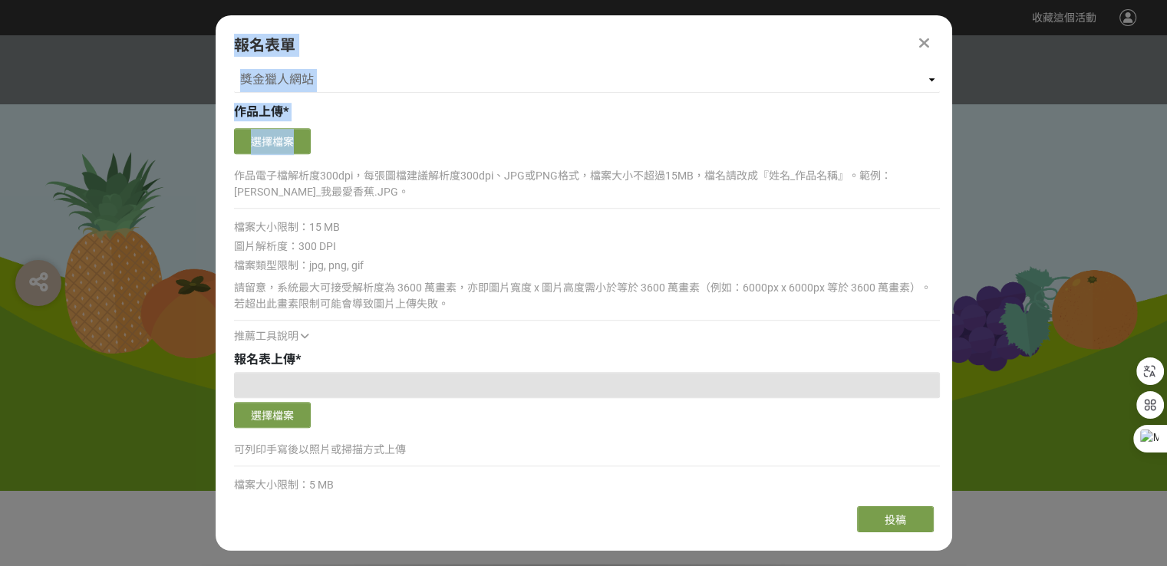
drag, startPoint x: 926, startPoint y: 41, endPoint x: 779, endPoint y: 139, distance: 176.0
click at [779, 139] on div "報名表單 組別與階段選擇 線上初選投稿 114學年度就讀高年級組：國小5、6年級在學學生 線上初選投稿 114學年度就讀中年級組：國小3、4年級在學學生 線上…" at bounding box center [584, 283] width 737 height 536
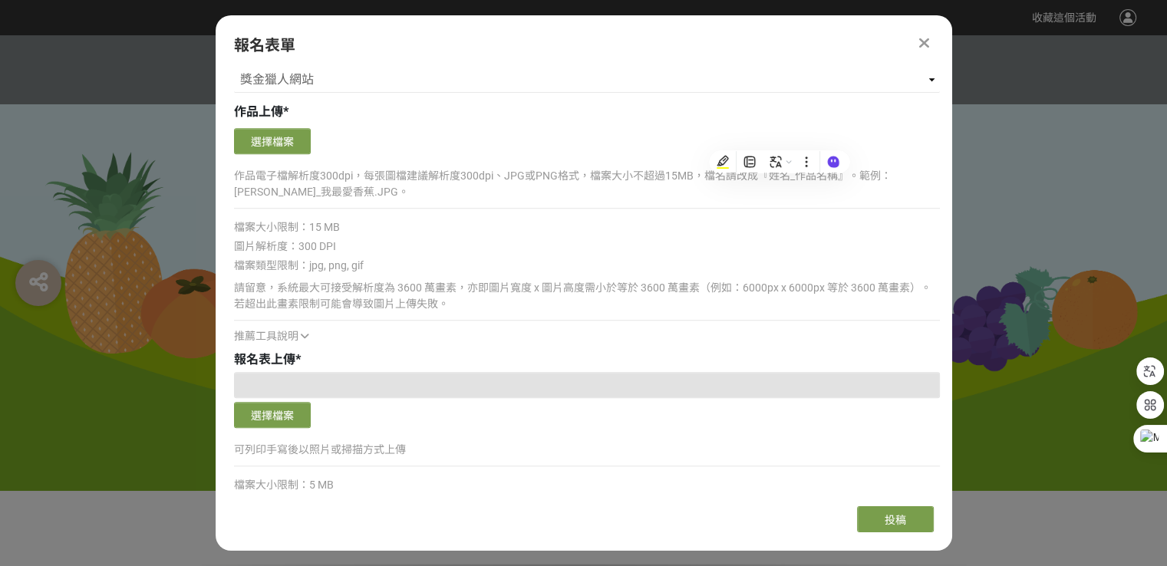
click at [599, 157] on div "確認上傳 取消 旋轉圖片 選擇檔案 作品電子檔解析度300dpi，每張圖檔建議解析度300dpi、JPG或PNG格式，檔案大小不超過15MB，檔名請改成『姓名…" at bounding box center [587, 234] width 706 height 220
click at [282, 405] on button "選擇檔案" at bounding box center [272, 415] width 77 height 26
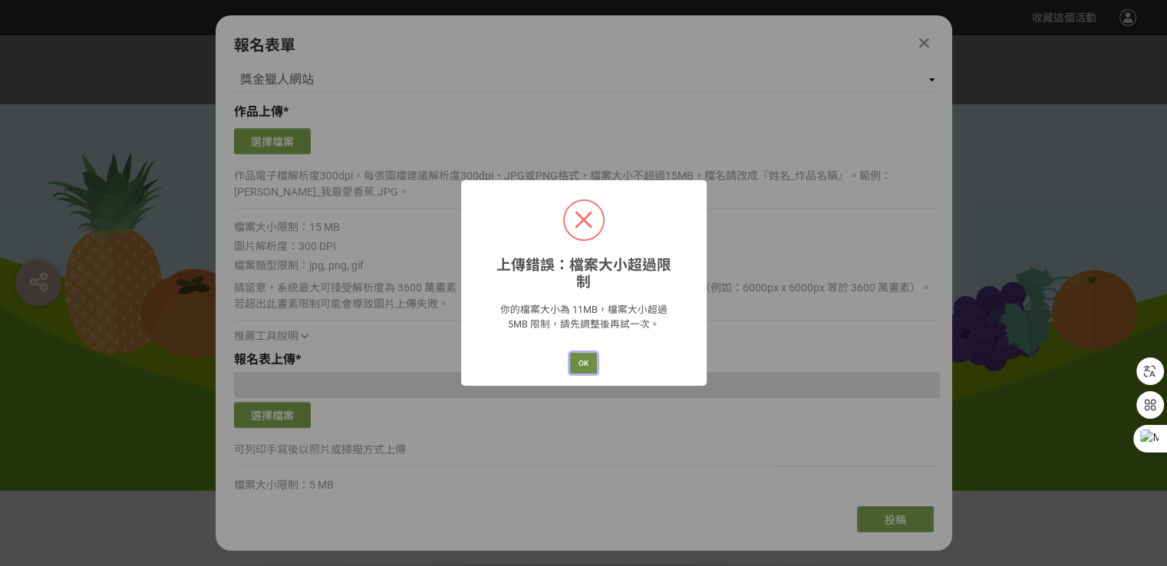
click at [588, 356] on button "OK" at bounding box center [583, 363] width 27 height 21
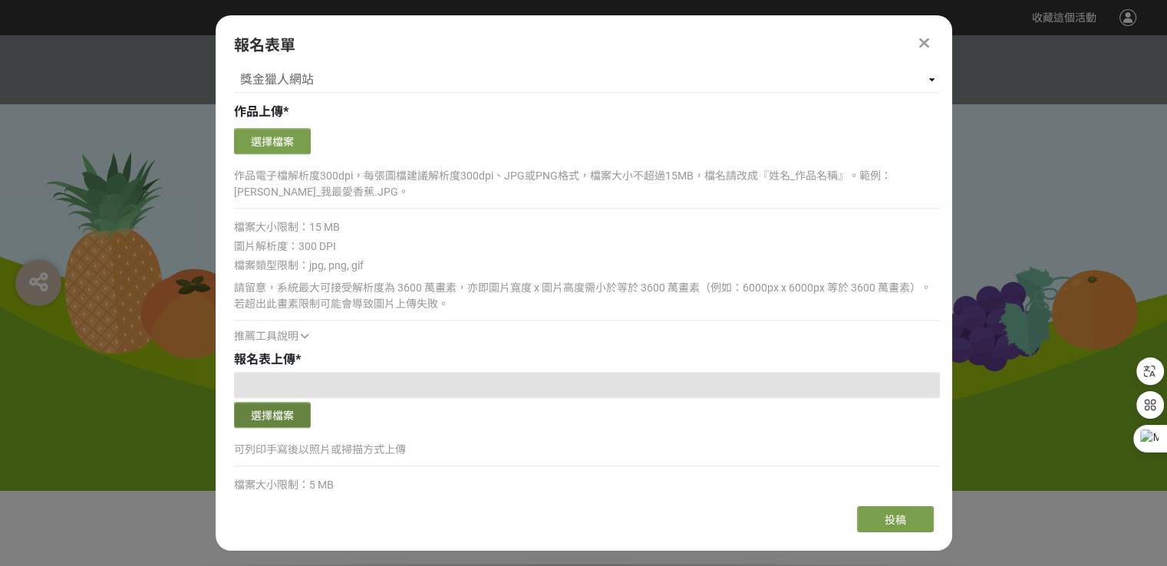
click at [274, 408] on button "選擇檔案" at bounding box center [272, 415] width 77 height 26
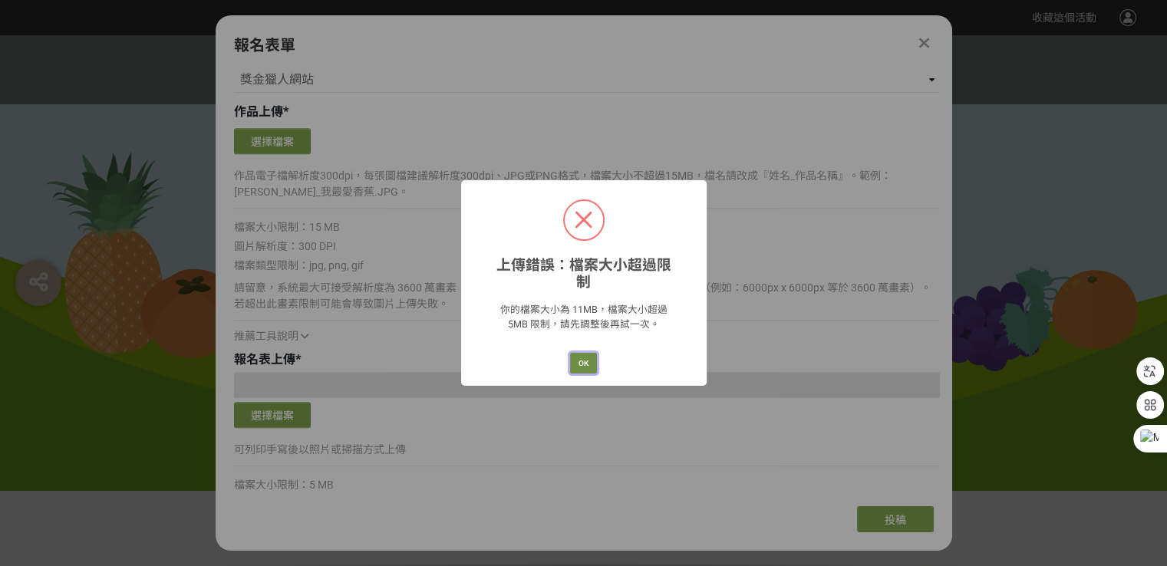
click at [592, 354] on button "OK" at bounding box center [583, 363] width 27 height 21
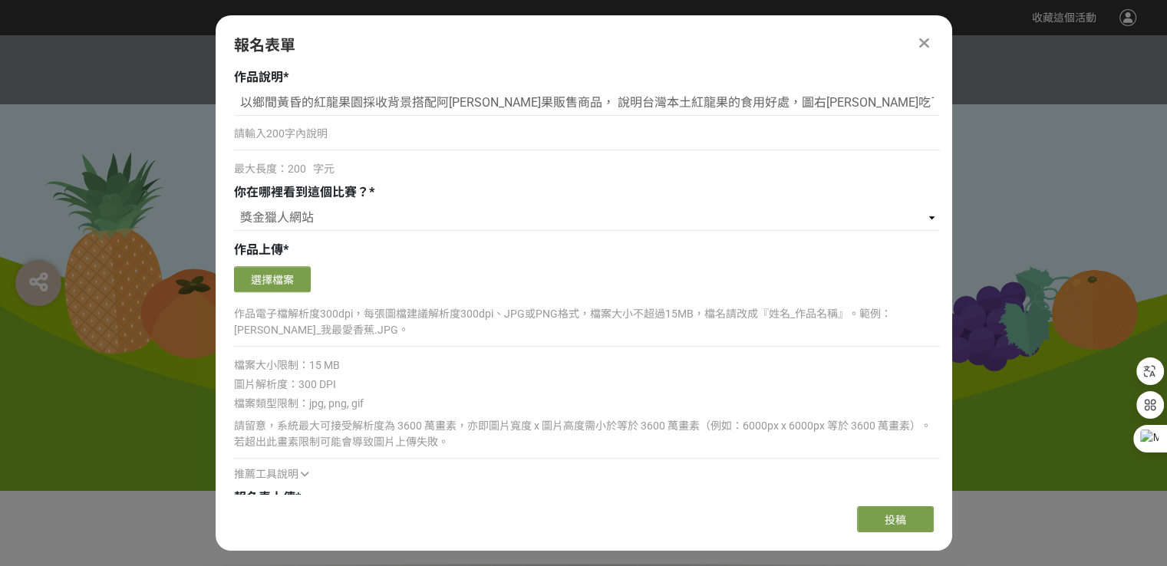
scroll to position [1053, 0]
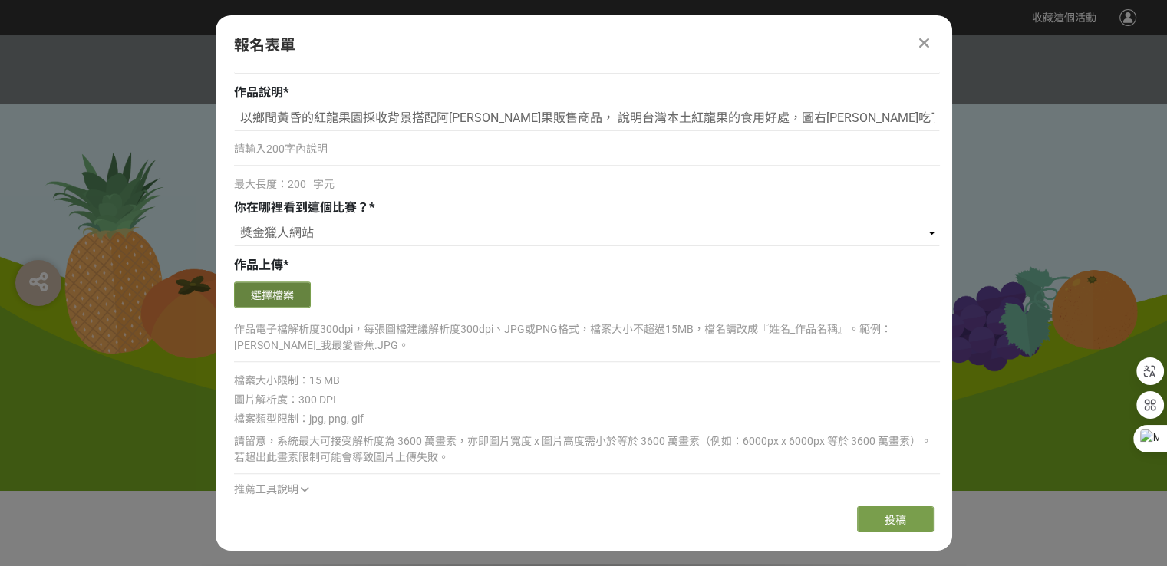
click at [269, 298] on button "選擇檔案" at bounding box center [272, 295] width 77 height 26
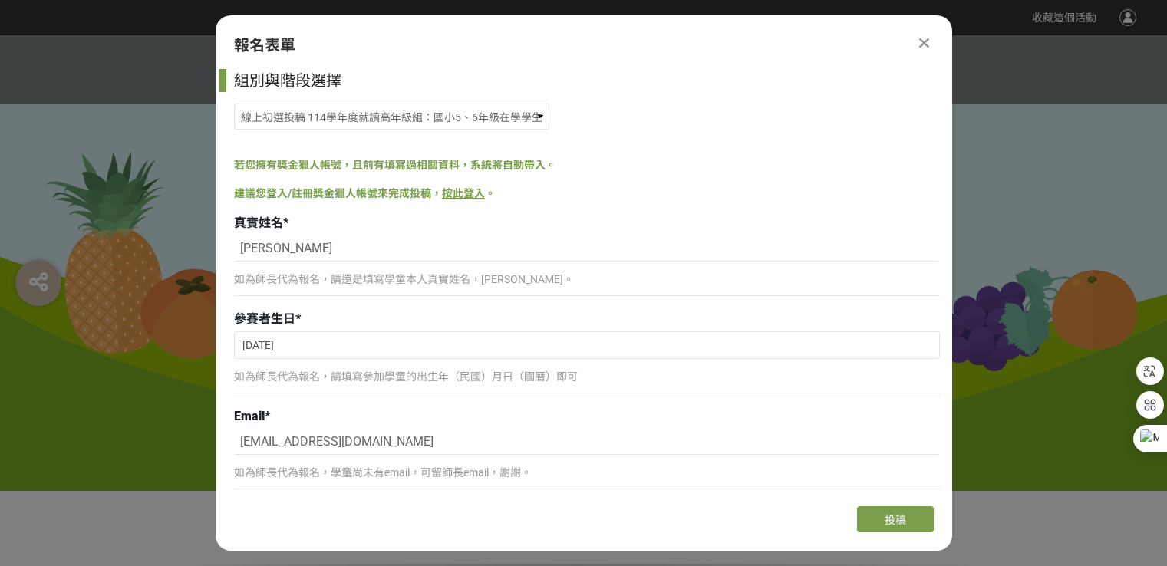
select select "獎金獵人網站"
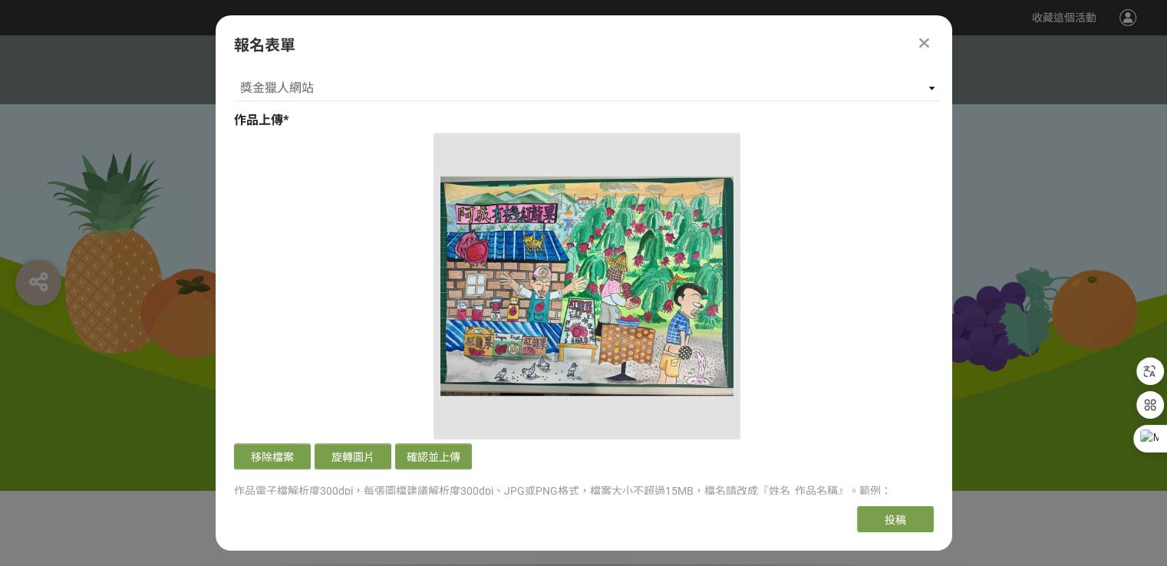
scroll to position [1206, 0]
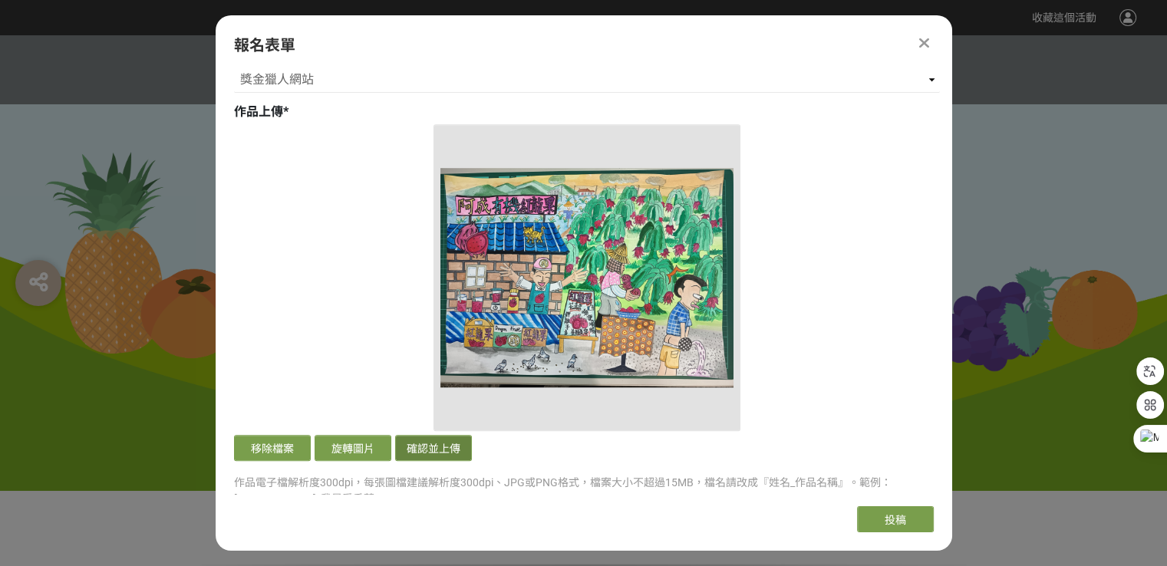
click at [426, 452] on button "確認並上傳" at bounding box center [433, 448] width 77 height 26
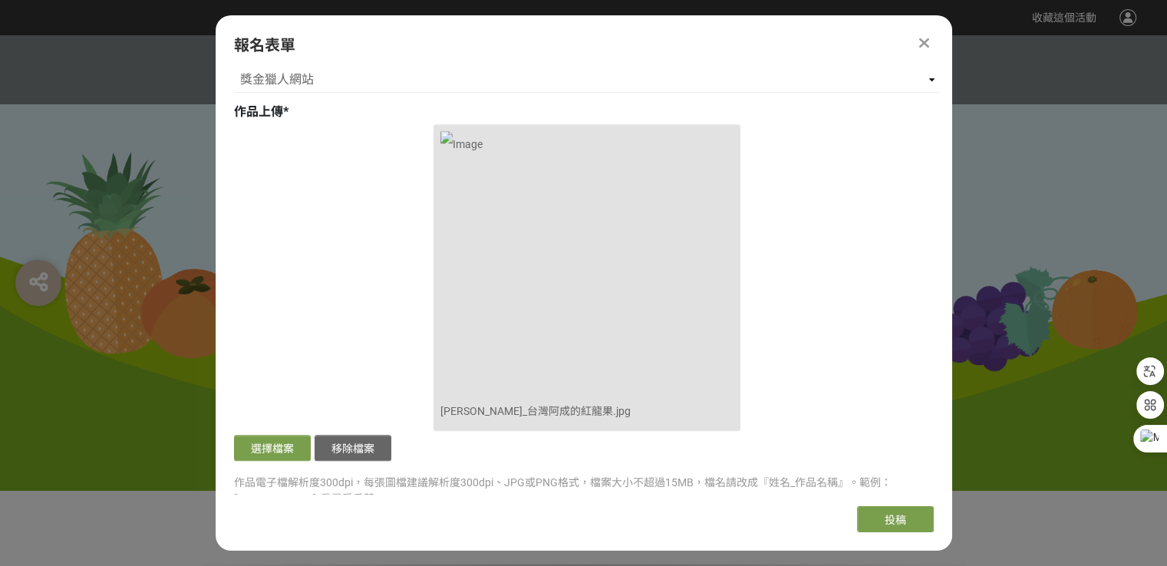
drag, startPoint x: 880, startPoint y: 511, endPoint x: 854, endPoint y: 272, distance: 240.0
click at [854, 272] on div "報名表單 組別與階段選擇 線上初選投稿 114學年度就讀高年級組：國小5、6年級在學學生 線上初選投稿 114學年度就讀中年級組：國小3、4年級在學學生 線上…" at bounding box center [584, 283] width 737 height 536
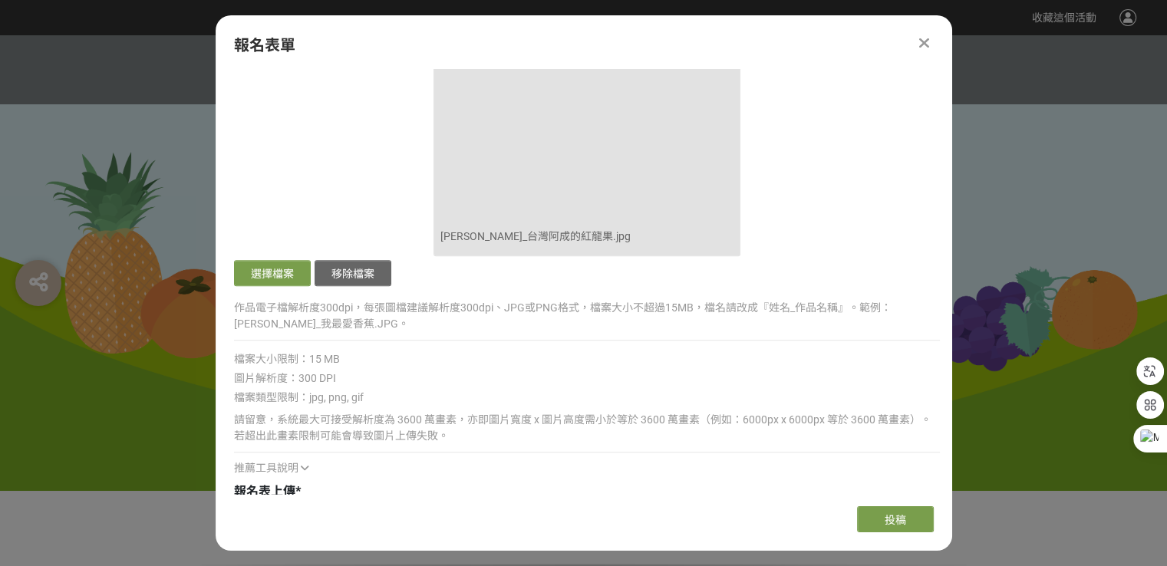
scroll to position [1534, 0]
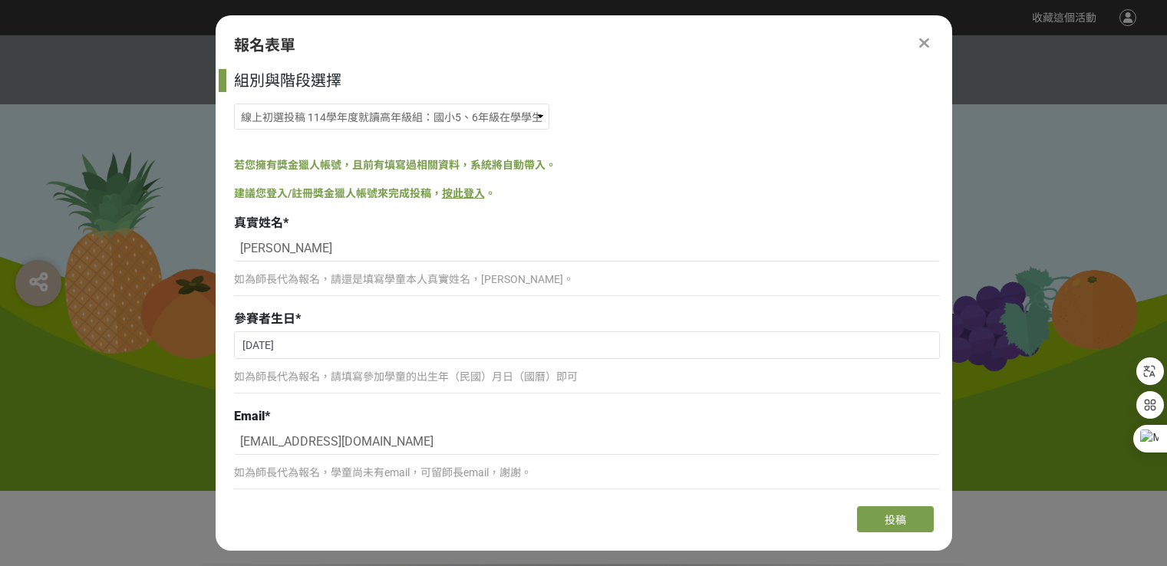
select select "獎金獵人網站"
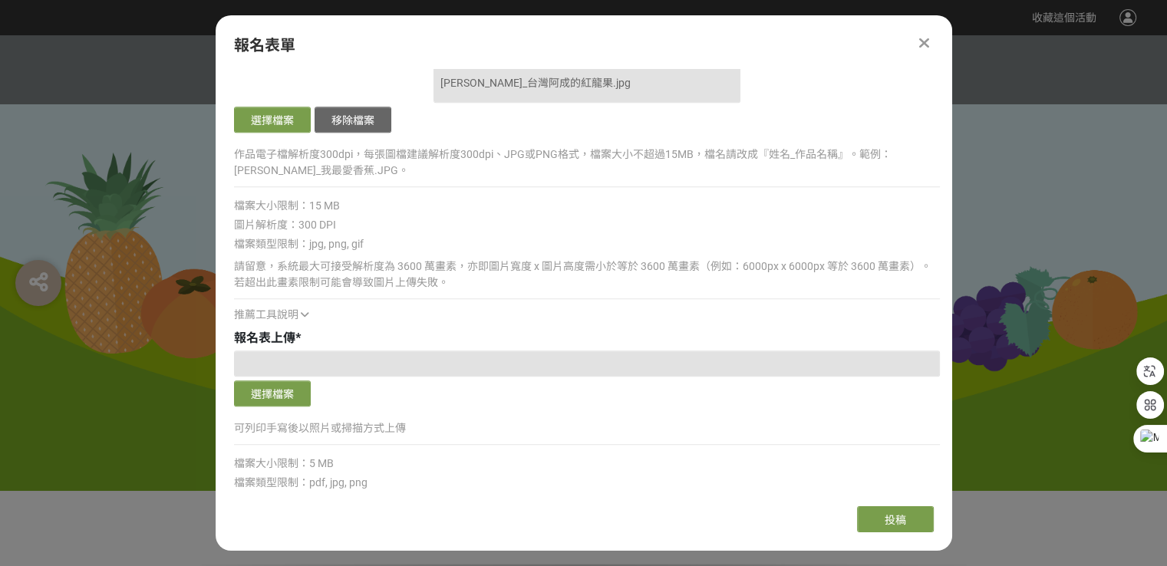
click at [272, 509] on div at bounding box center [409, 519] width 350 height 26
click at [267, 391] on button "選擇檔案" at bounding box center [272, 394] width 77 height 26
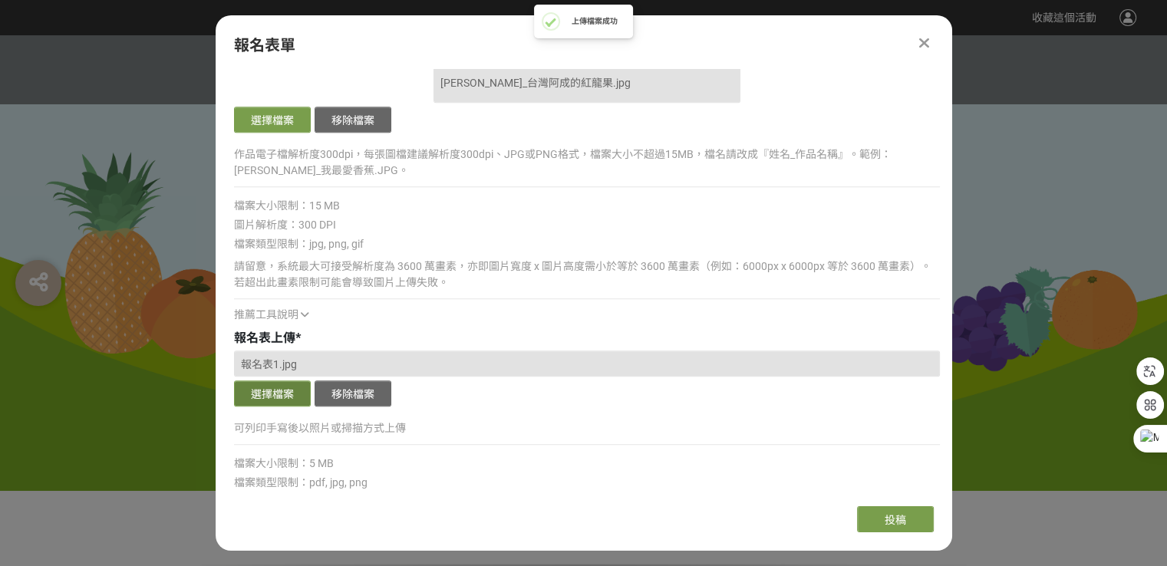
click at [269, 395] on button "選擇檔案" at bounding box center [272, 394] width 77 height 26
click at [303, 362] on div "報名表 2.jpg" at bounding box center [587, 364] width 706 height 26
click at [345, 402] on button "移除檔案" at bounding box center [353, 394] width 77 height 26
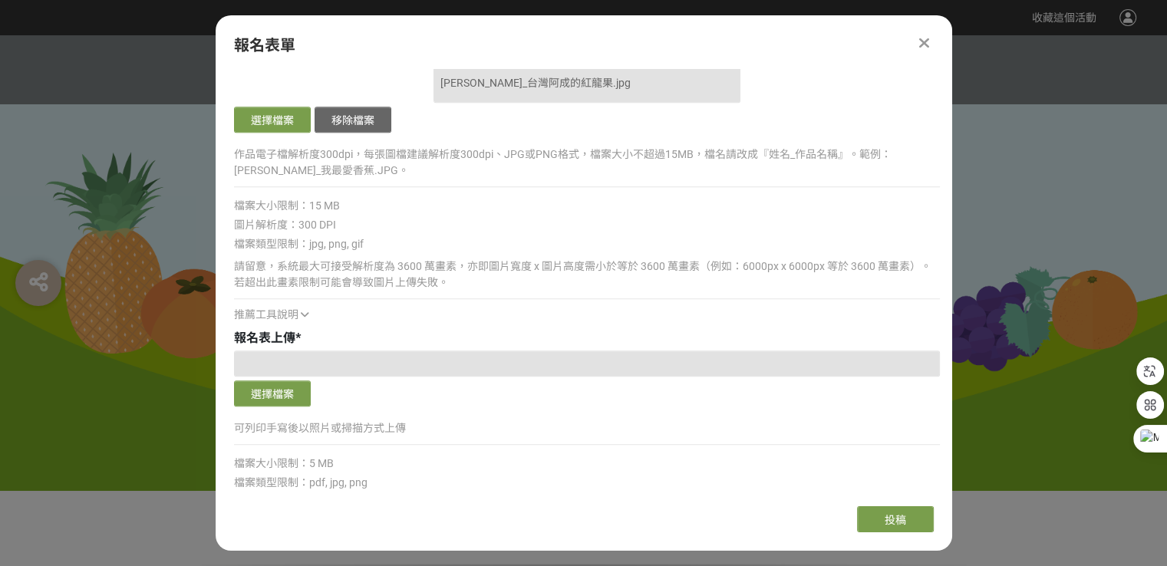
click at [315, 424] on p "可列印手寫後以照片或掃描方式上傳" at bounding box center [587, 428] width 706 height 16
click at [262, 394] on button "選擇檔案" at bounding box center [272, 394] width 77 height 26
click at [1037, 280] on div at bounding box center [583, 263] width 1167 height 456
click at [278, 383] on button "選擇檔案" at bounding box center [272, 394] width 77 height 26
click at [878, 519] on button "投稿" at bounding box center [895, 519] width 77 height 26
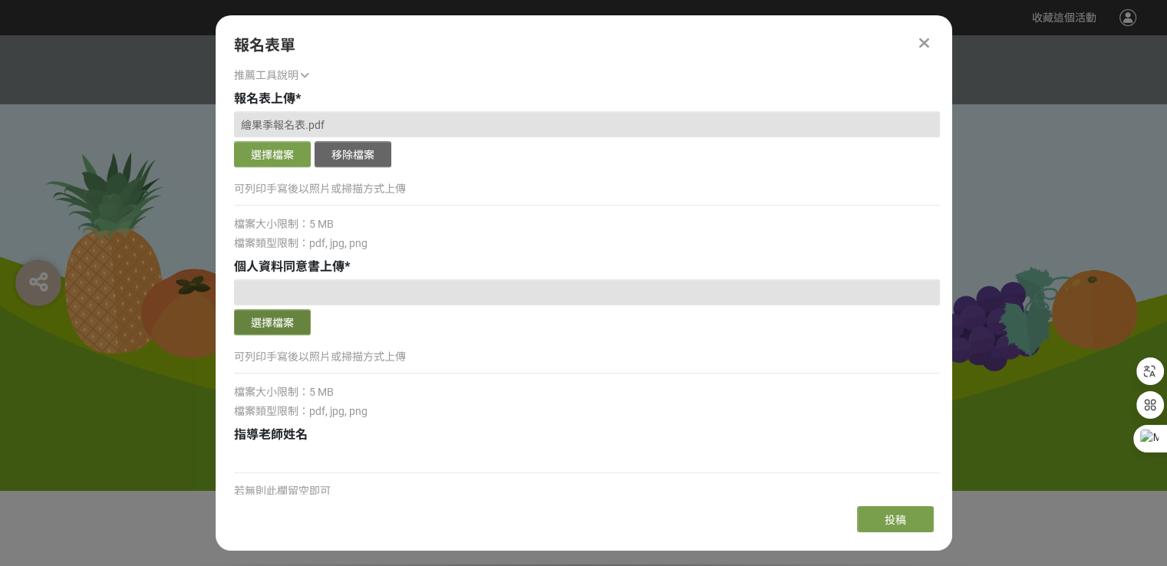
scroll to position [1765, 0]
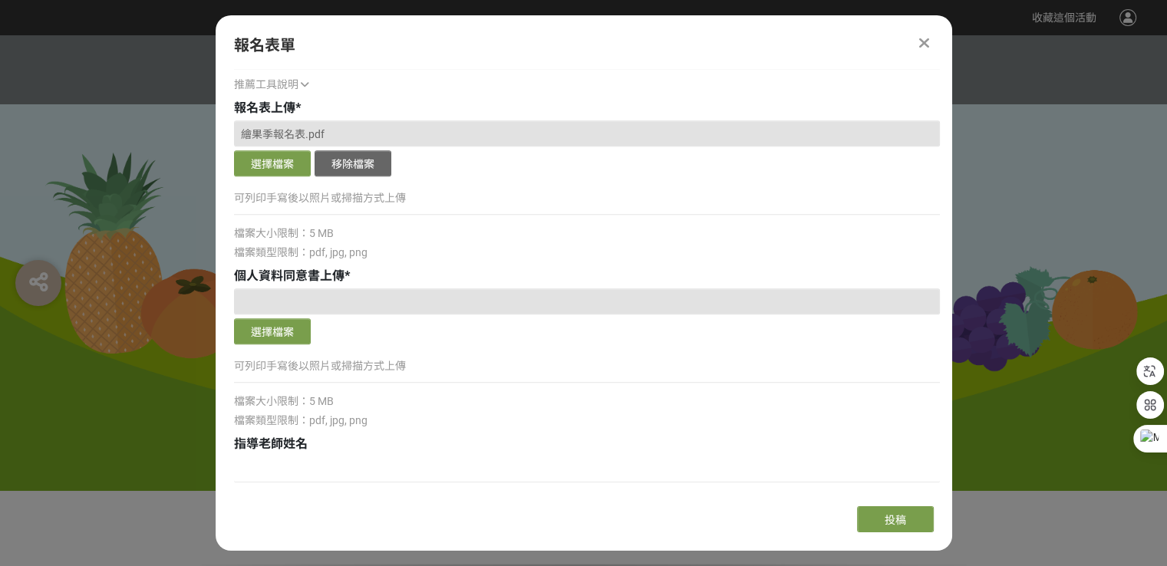
click at [307, 136] on span "繪果季報名表.pdf" at bounding box center [283, 134] width 84 height 12
click at [341, 165] on button "移除檔案" at bounding box center [353, 163] width 77 height 26
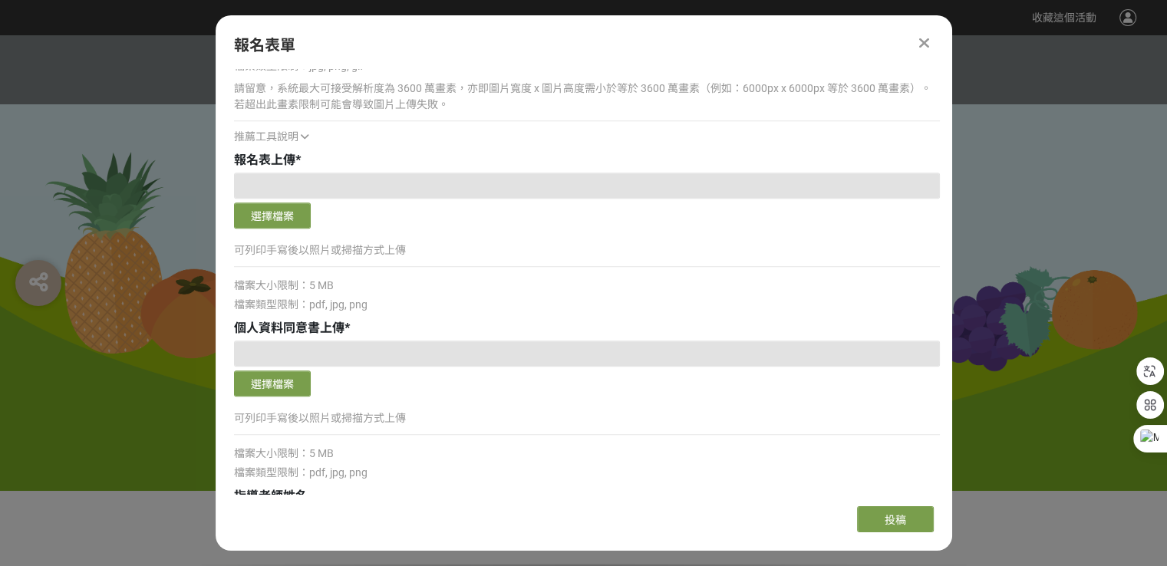
scroll to position [1688, 0]
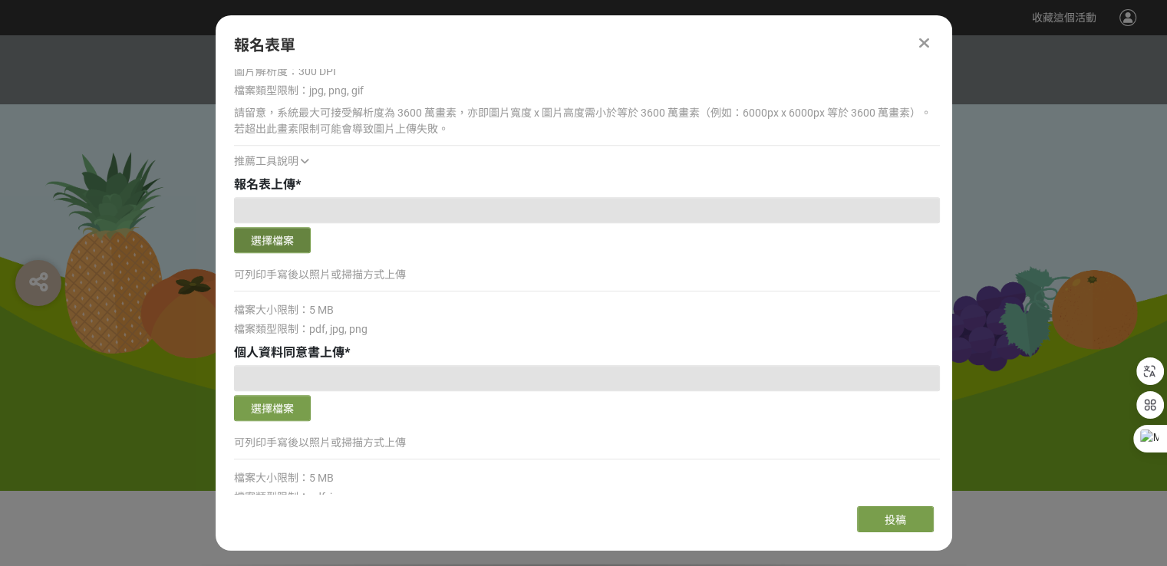
click at [283, 243] on button "選擇檔案" at bounding box center [272, 240] width 77 height 26
click at [289, 406] on button "選擇檔案" at bounding box center [272, 408] width 77 height 26
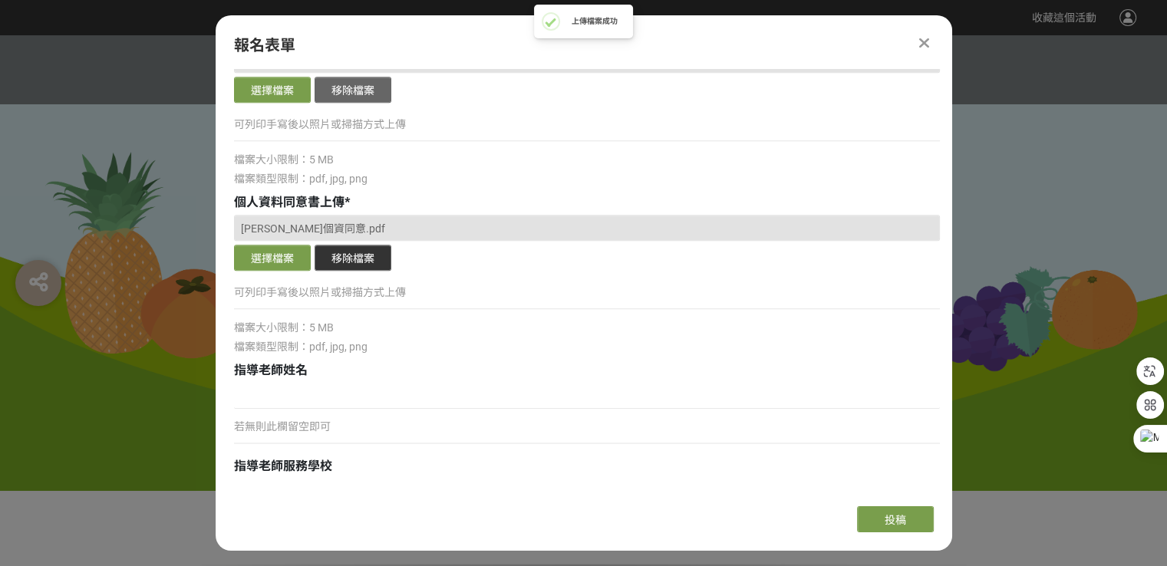
scroll to position [1841, 0]
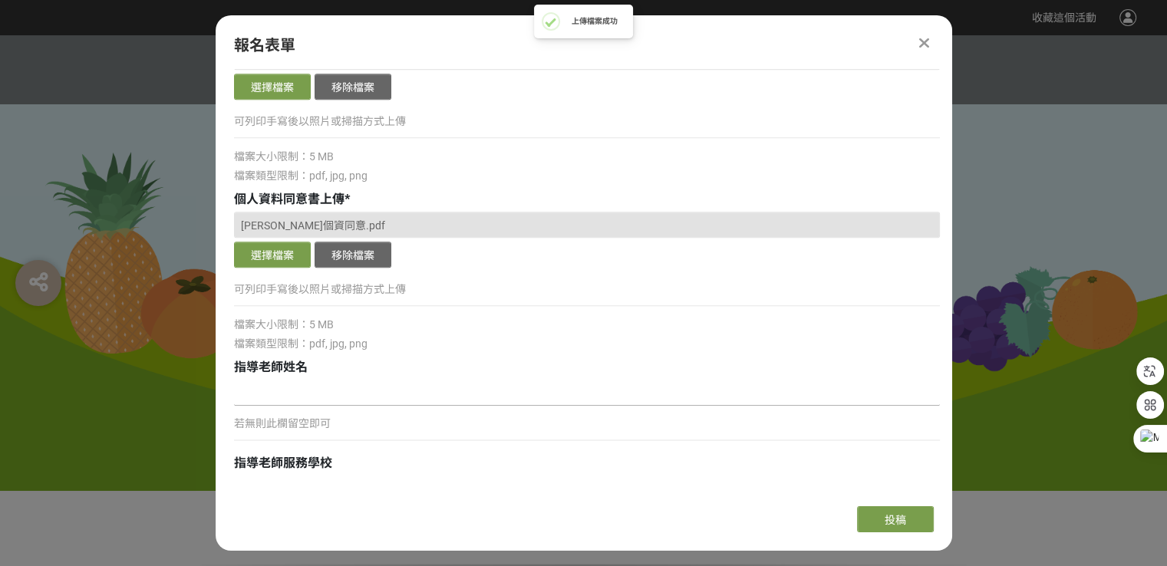
click at [282, 381] on input at bounding box center [587, 393] width 706 height 26
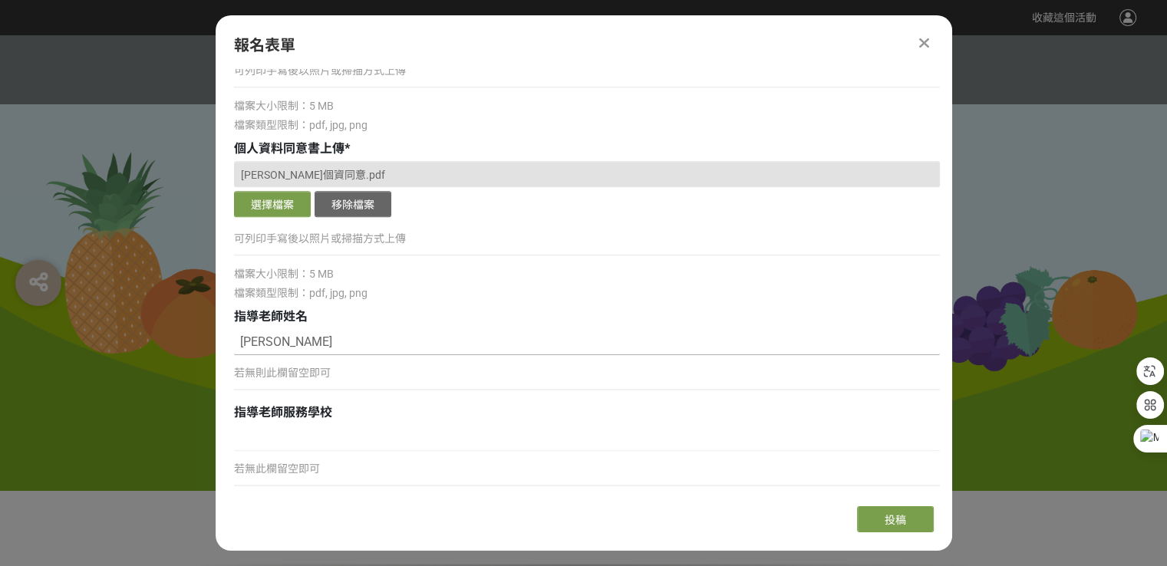
scroll to position [1918, 0]
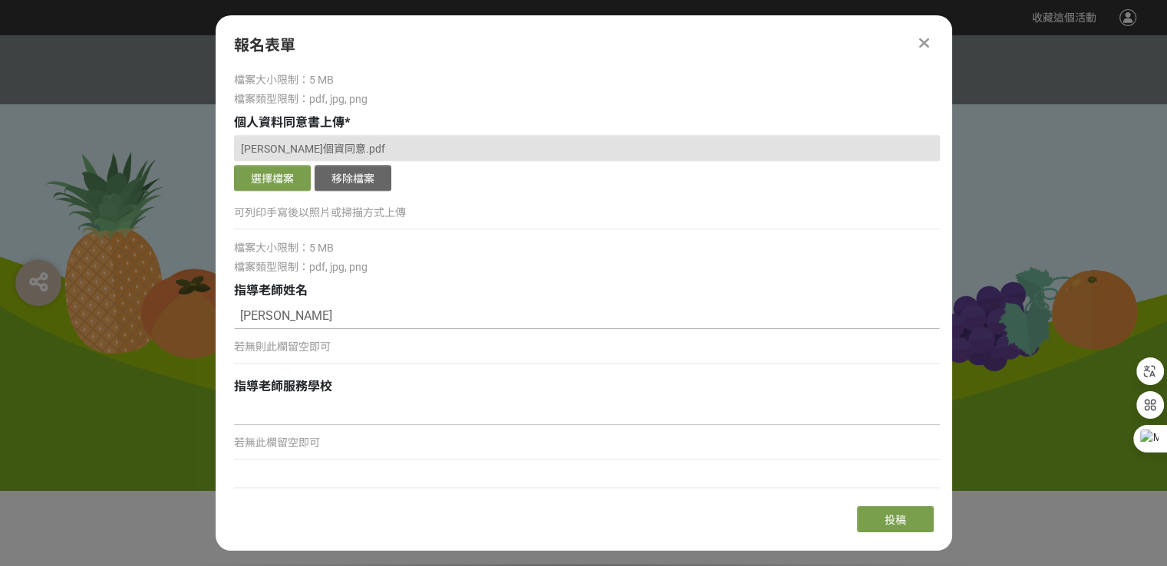
type input "康欣怡"
click at [347, 420] on input at bounding box center [587, 412] width 706 height 26
type input "機"
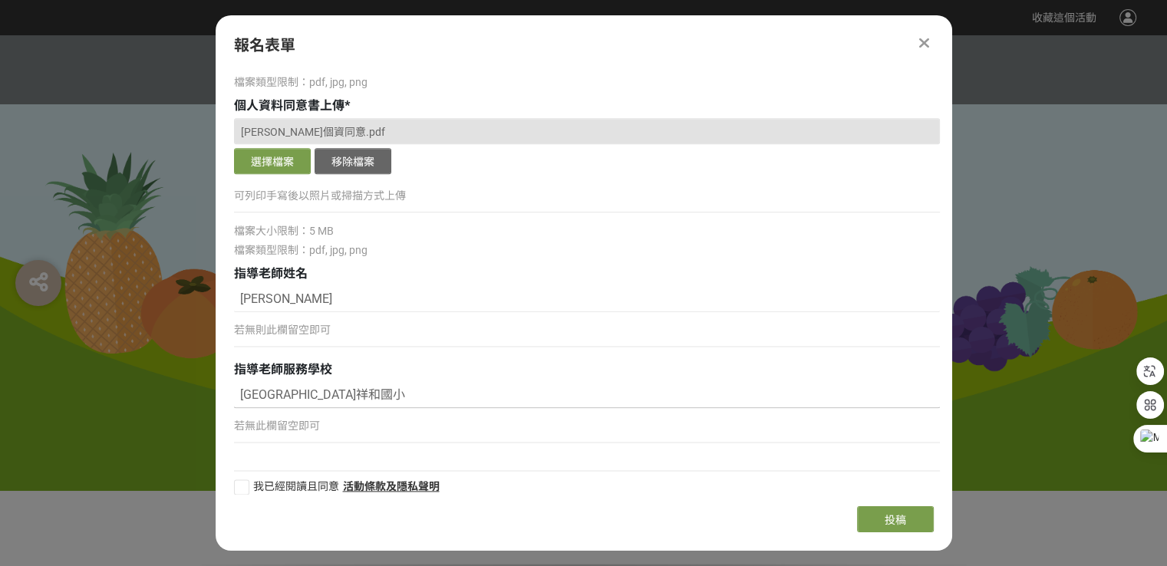
scroll to position [1945, 0]
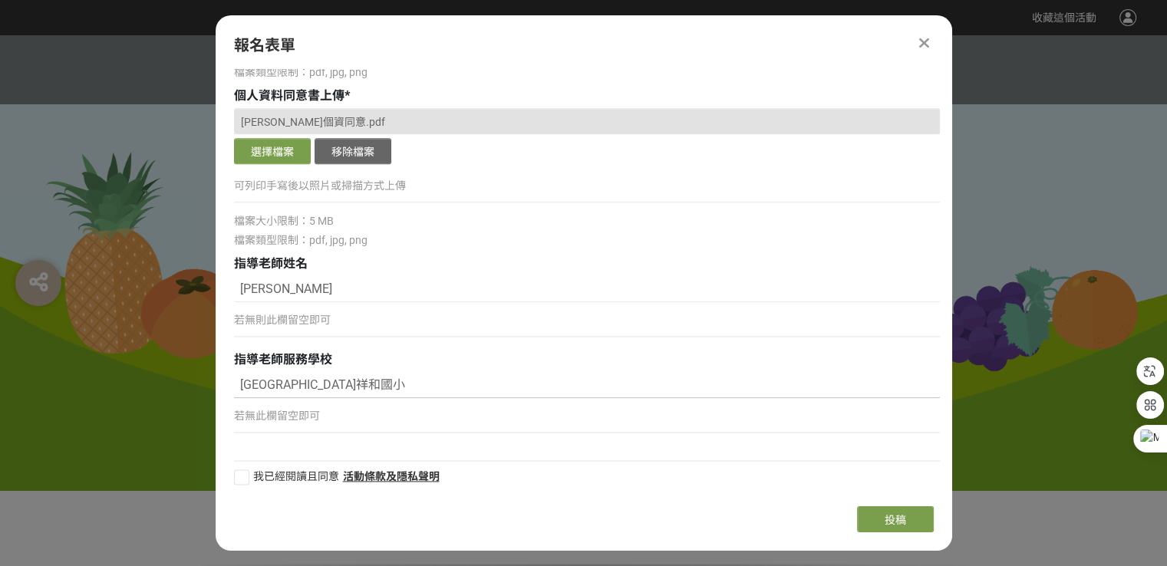
type input "嘉義縣祥和國小"
click at [246, 471] on div at bounding box center [241, 477] width 15 height 15
checkbox input "true"
drag, startPoint x: 951, startPoint y: 477, endPoint x: 951, endPoint y: 453, distance: 23.8
click at [951, 453] on div "組別與階段選擇 線上初選投稿 114學年度就讀高年級組：國小5、6年級在學學生 線上初選投稿 114學年度就讀中年級組：國小3、4年級在學學生 線上初選投稿 …" at bounding box center [584, 281] width 737 height 425
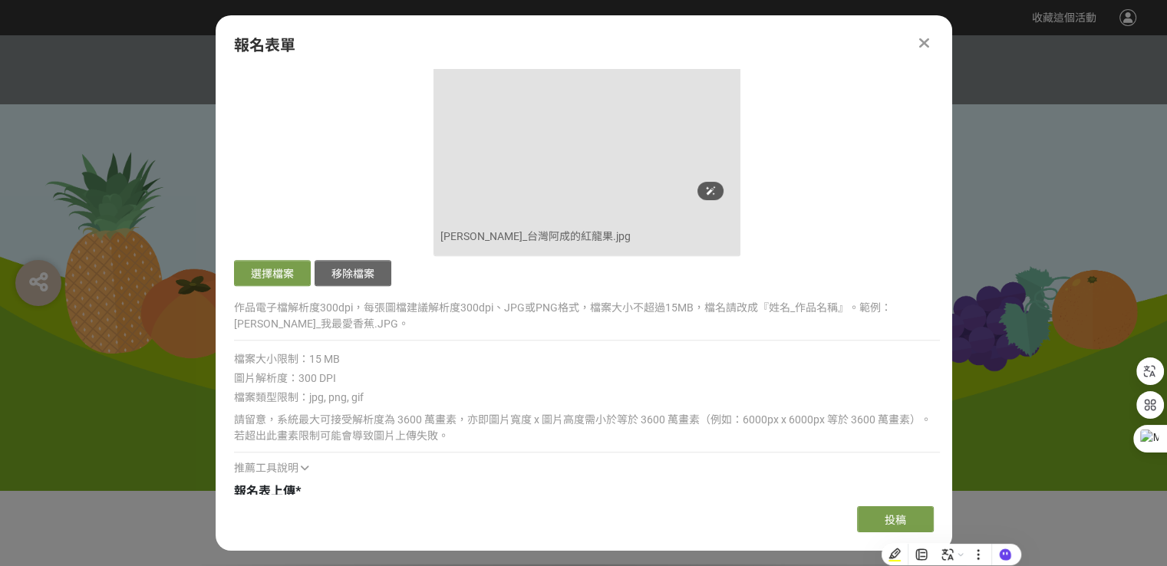
scroll to position [1688, 0]
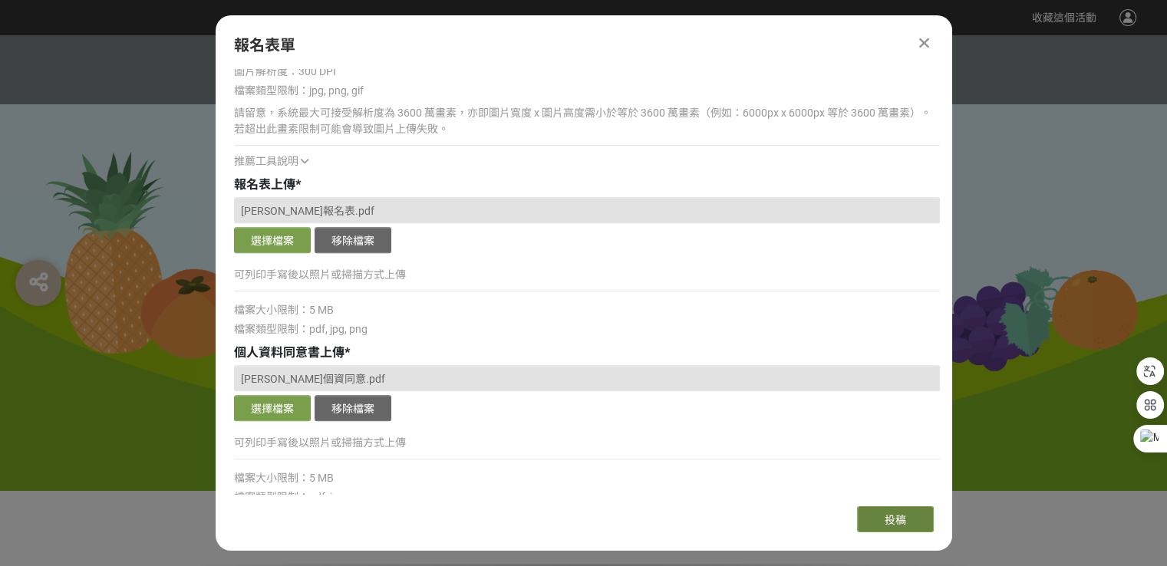
click at [882, 522] on button "投稿" at bounding box center [895, 519] width 77 height 26
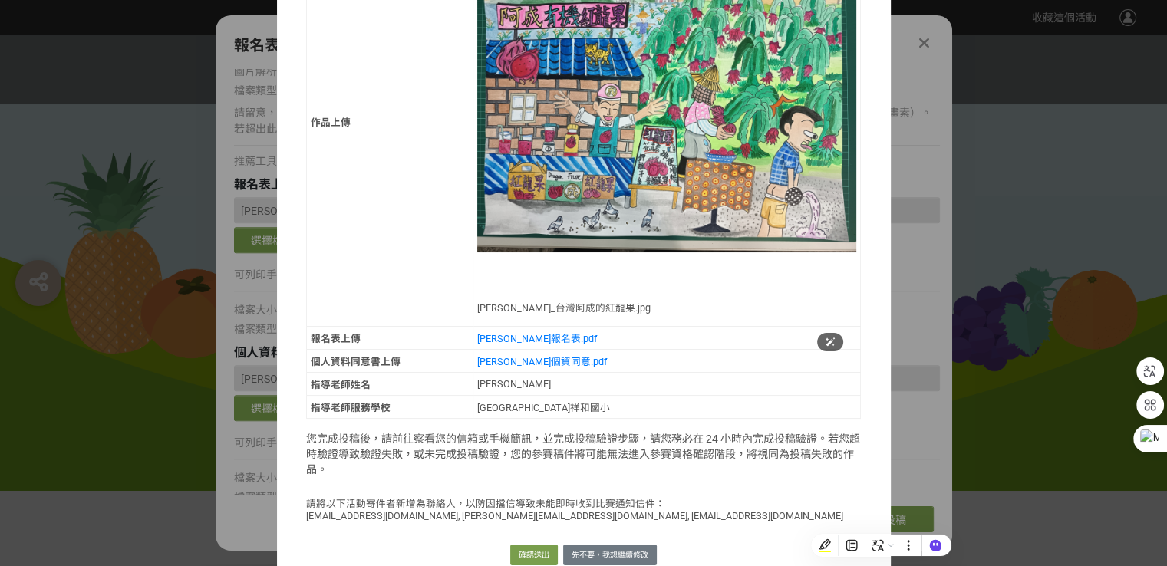
scroll to position [515, 0]
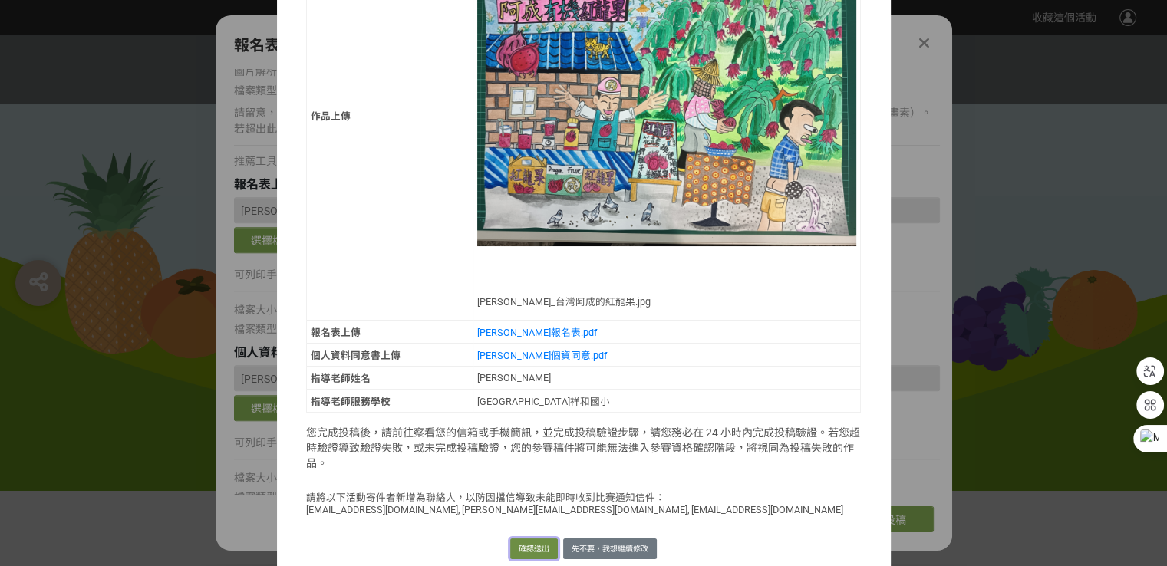
click at [528, 539] on button "確認送出" at bounding box center [534, 549] width 48 height 21
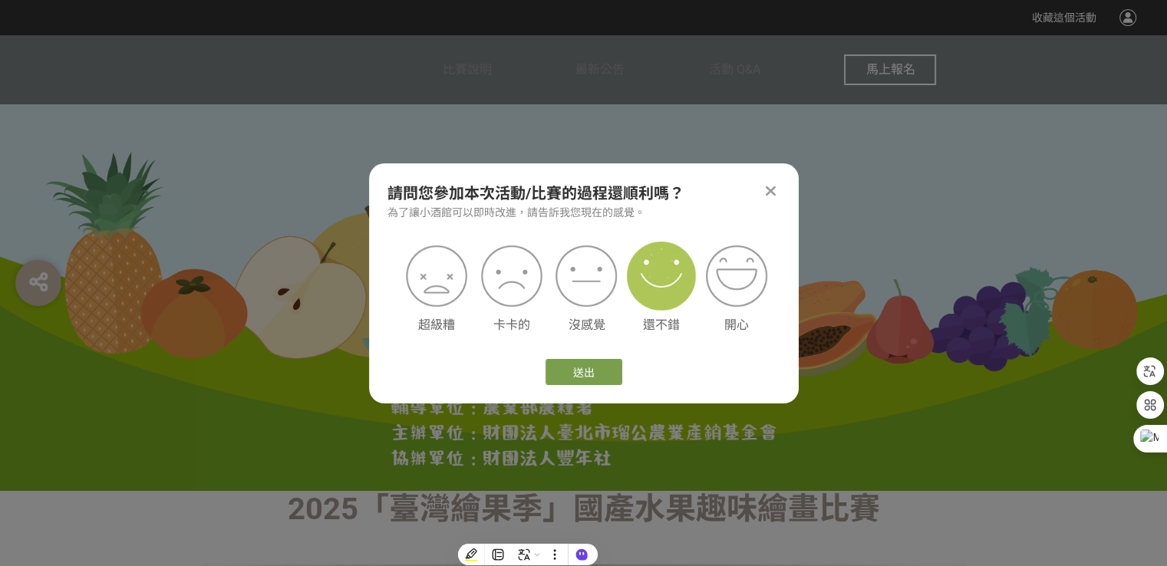
click at [644, 284] on img at bounding box center [661, 276] width 69 height 69
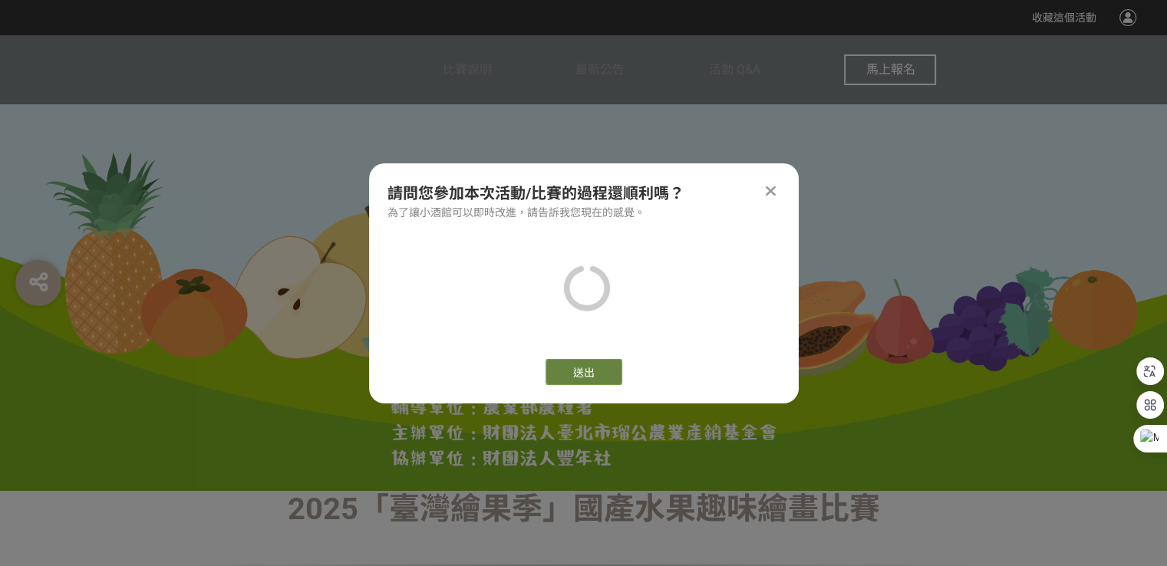
click at [604, 363] on button "送出" at bounding box center [583, 372] width 77 height 26
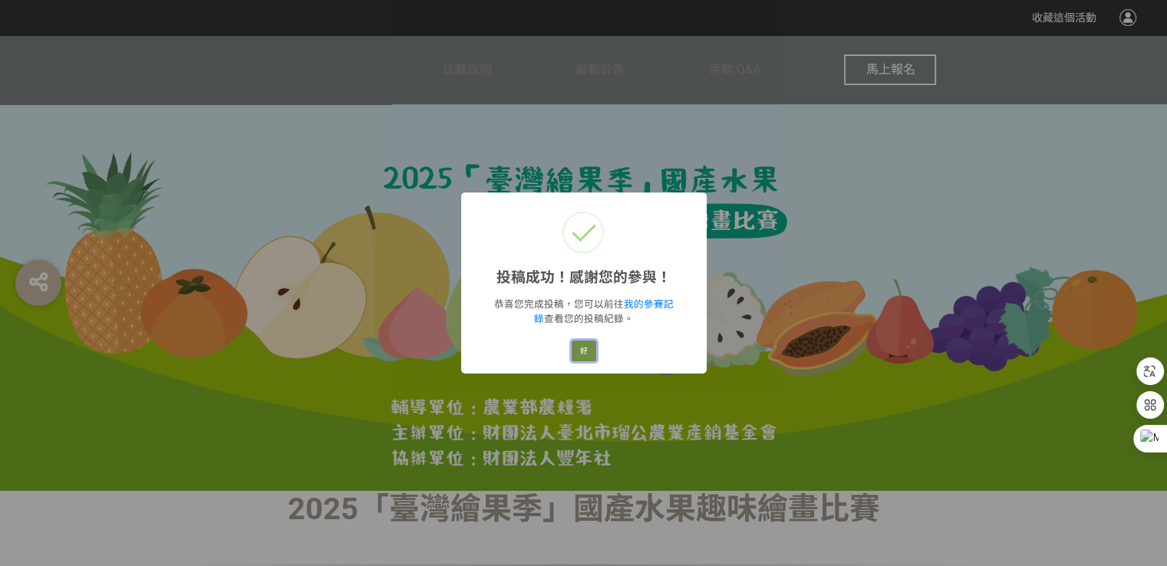
click at [580, 353] on button "好" at bounding box center [584, 351] width 25 height 21
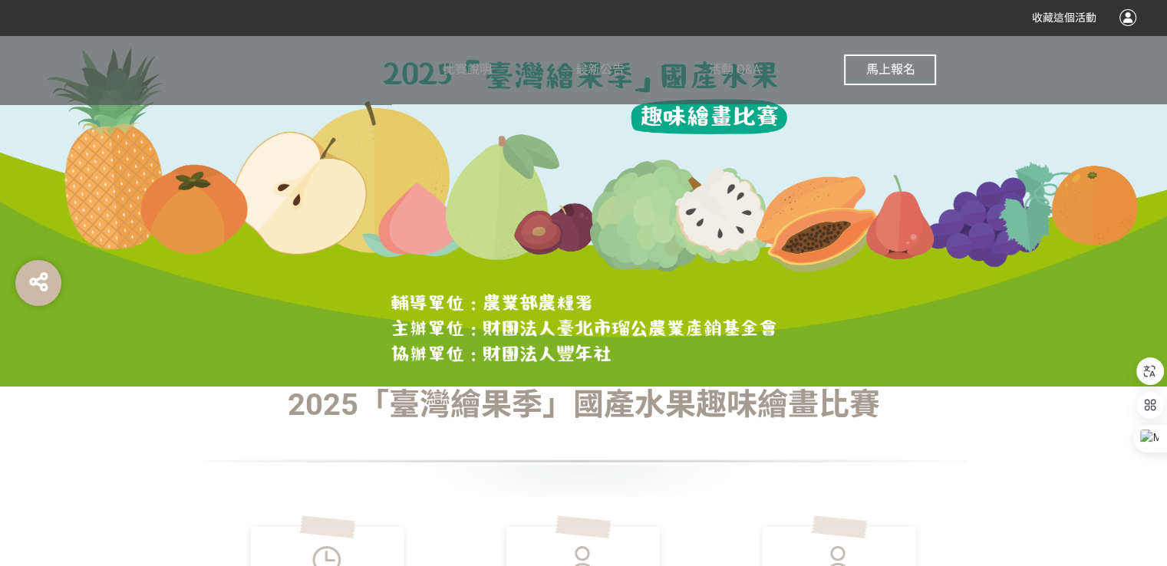
scroll to position [0, 0]
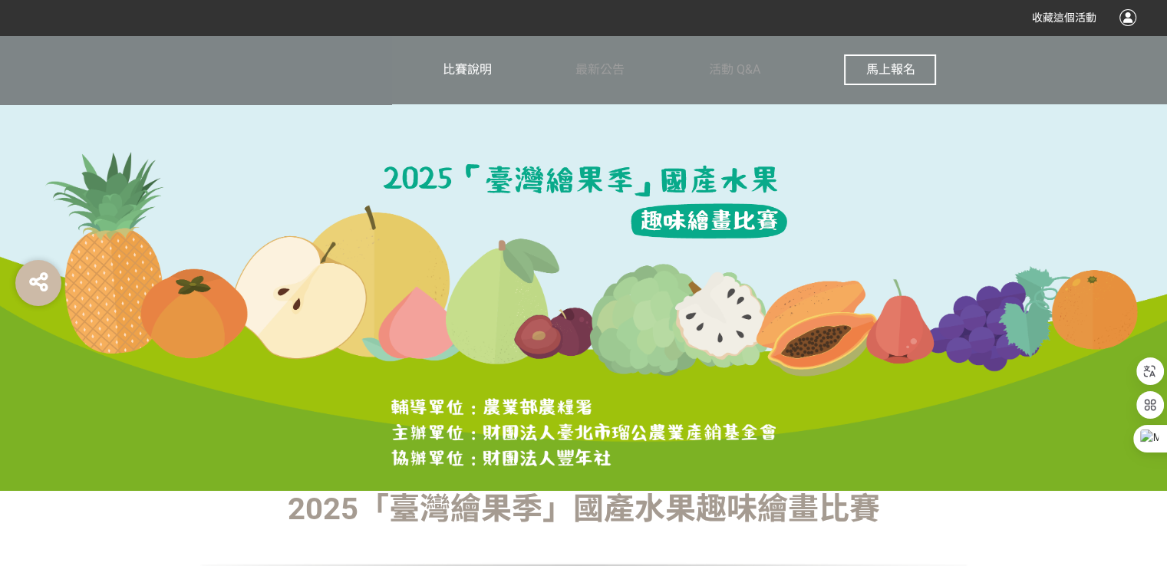
click at [479, 64] on span "比賽說明" at bounding box center [467, 69] width 49 height 15
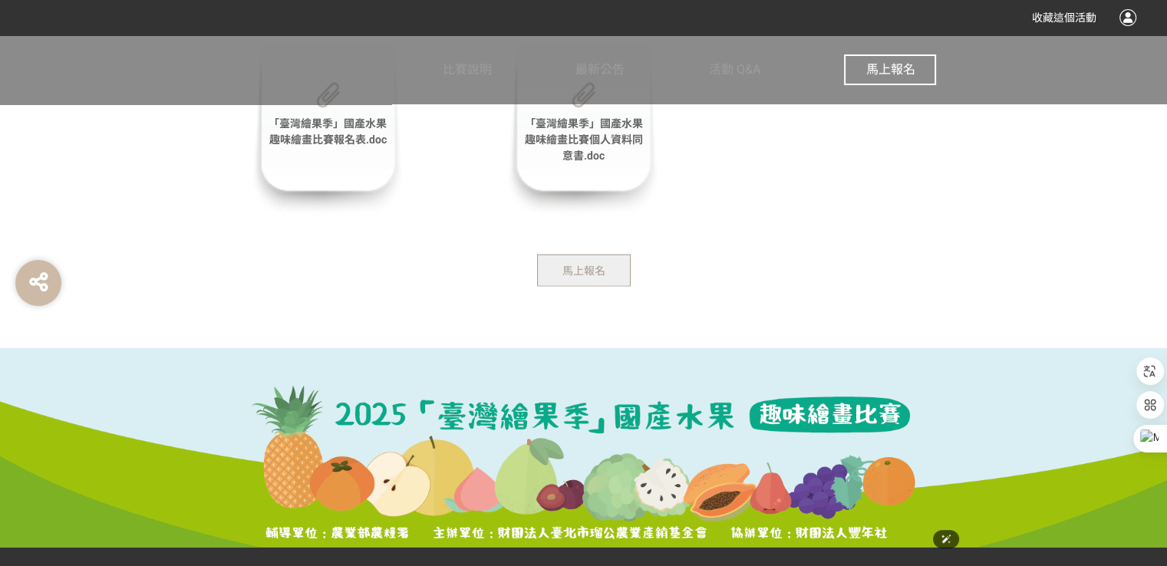
scroll to position [3038, 0]
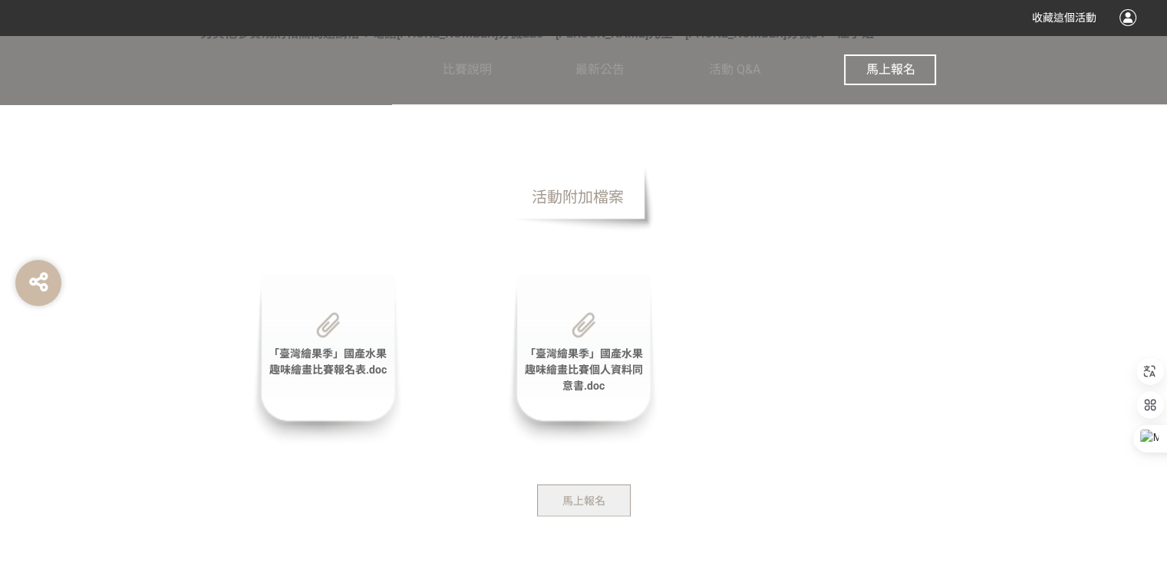
click at [331, 374] on div "「臺灣繪果季」國產水果趣味繪畫比賽報名表.doc" at bounding box center [327, 361] width 153 height 172
click at [335, 361] on span "「臺灣繪果季」國產水果趣味繪畫比賽報名表.doc" at bounding box center [328, 362] width 118 height 28
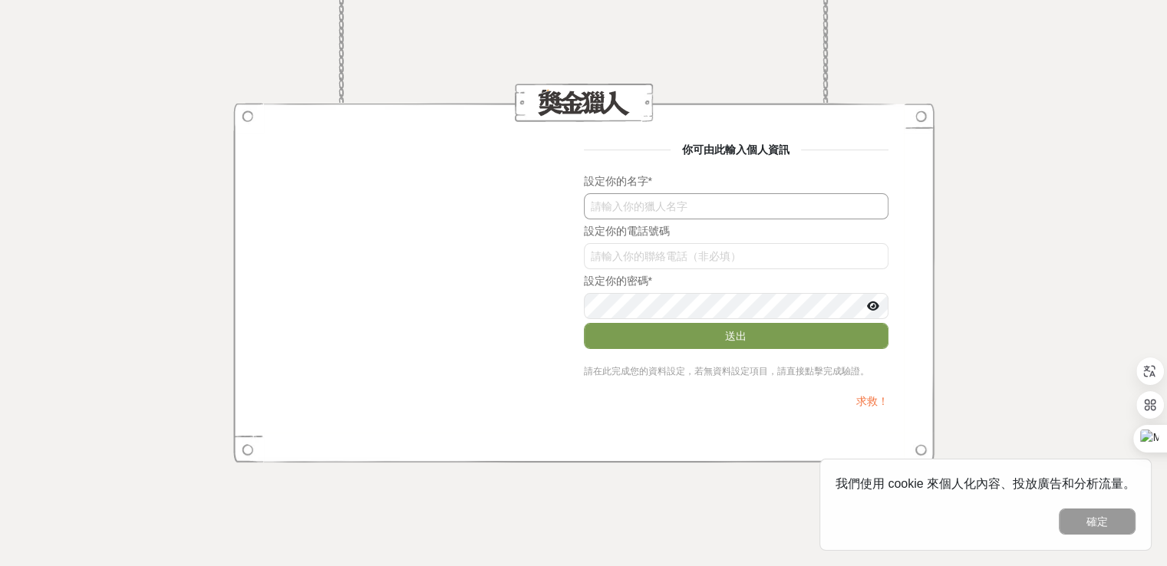
click at [638, 216] on input "text" at bounding box center [736, 206] width 305 height 26
type input "[PERSON_NAME]"
click at [635, 256] on input "text" at bounding box center [736, 256] width 305 height 26
type input "0933149410"
click at [872, 308] on icon at bounding box center [873, 306] width 12 height 11
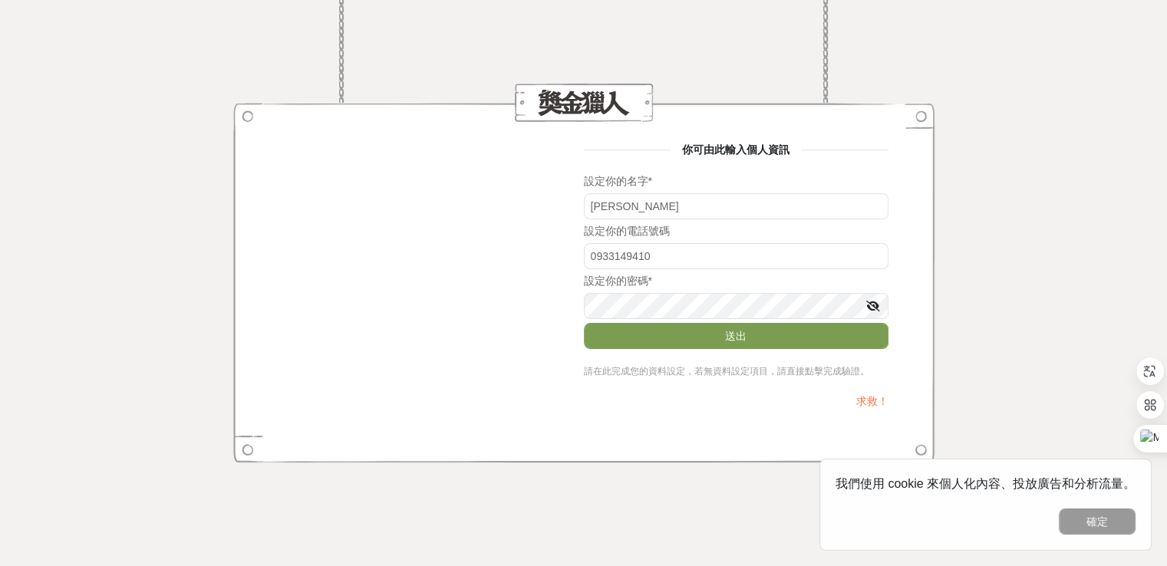
click at [872, 308] on icon at bounding box center [873, 306] width 14 height 11
click at [872, 308] on icon at bounding box center [873, 306] width 12 height 11
click at [764, 336] on button "送出" at bounding box center [736, 336] width 305 height 26
